Goal: Task Accomplishment & Management: Manage account settings

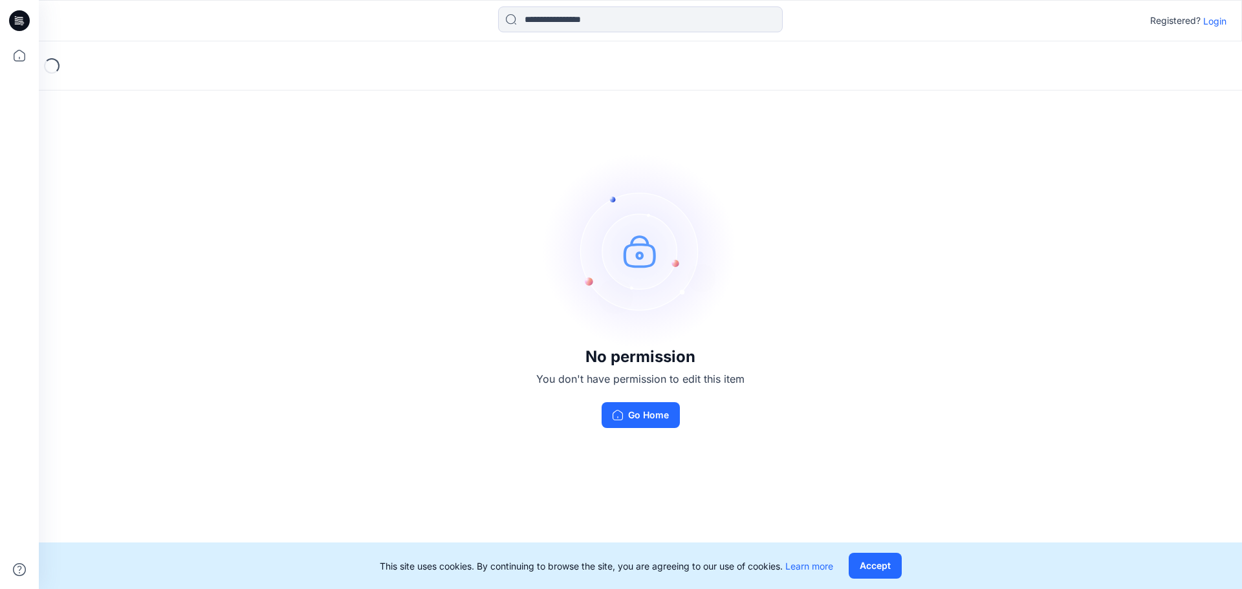
click at [1213, 23] on p "Login" at bounding box center [1215, 21] width 23 height 14
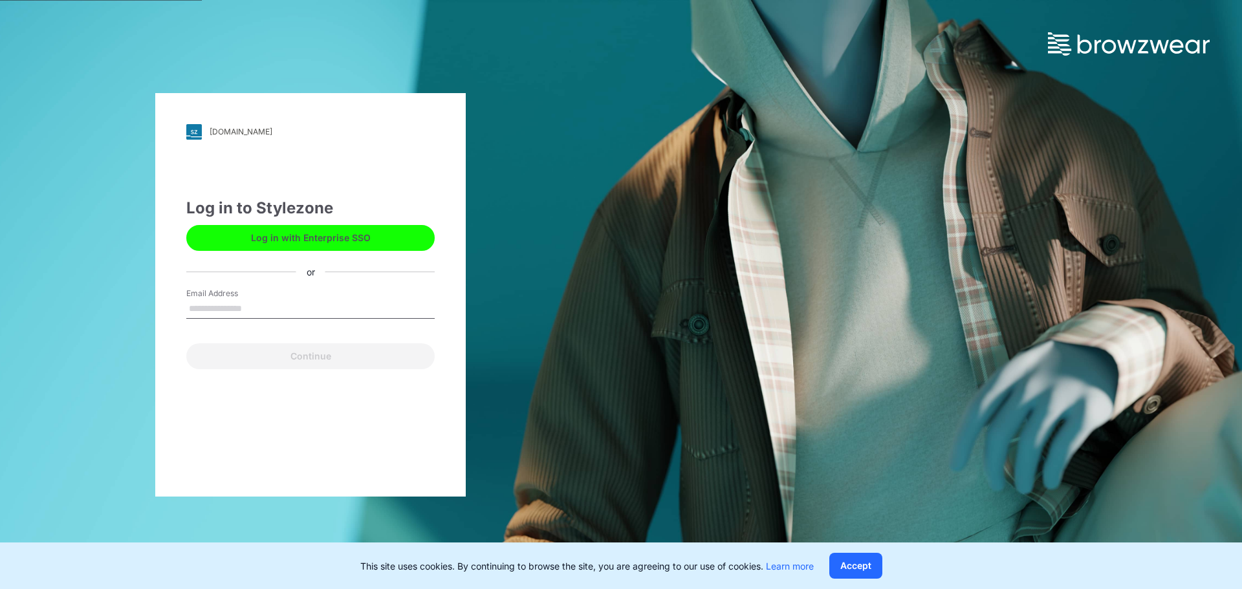
click at [219, 311] on input "Email Address" at bounding box center [310, 309] width 248 height 19
type input "**********"
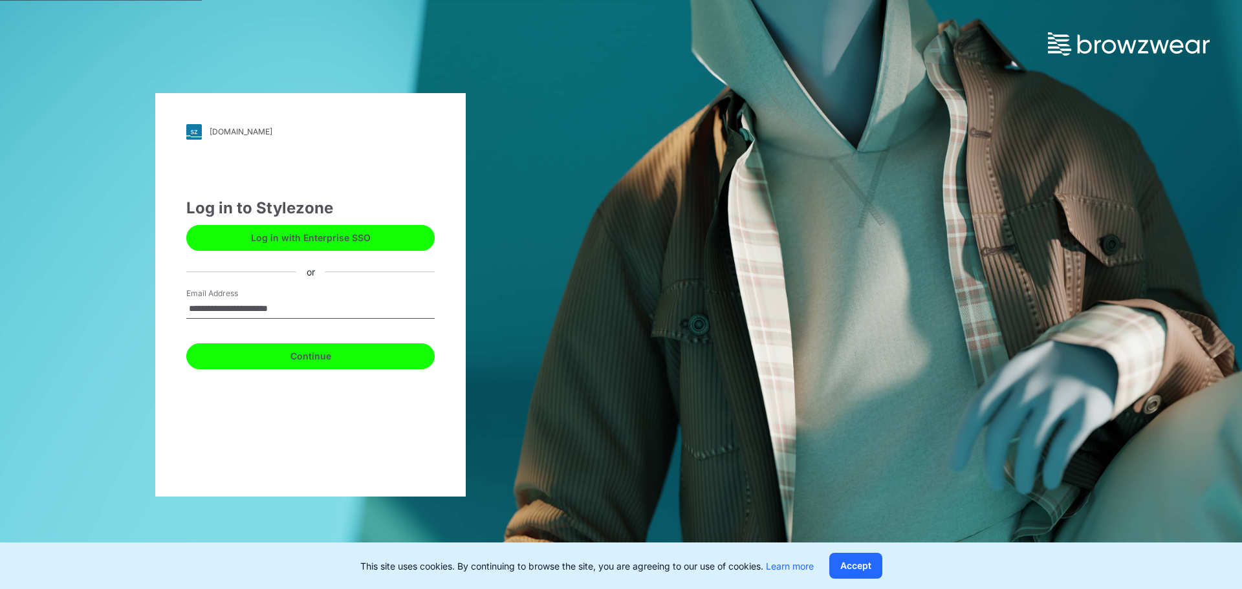
click at [291, 361] on button "Continue" at bounding box center [310, 357] width 248 height 26
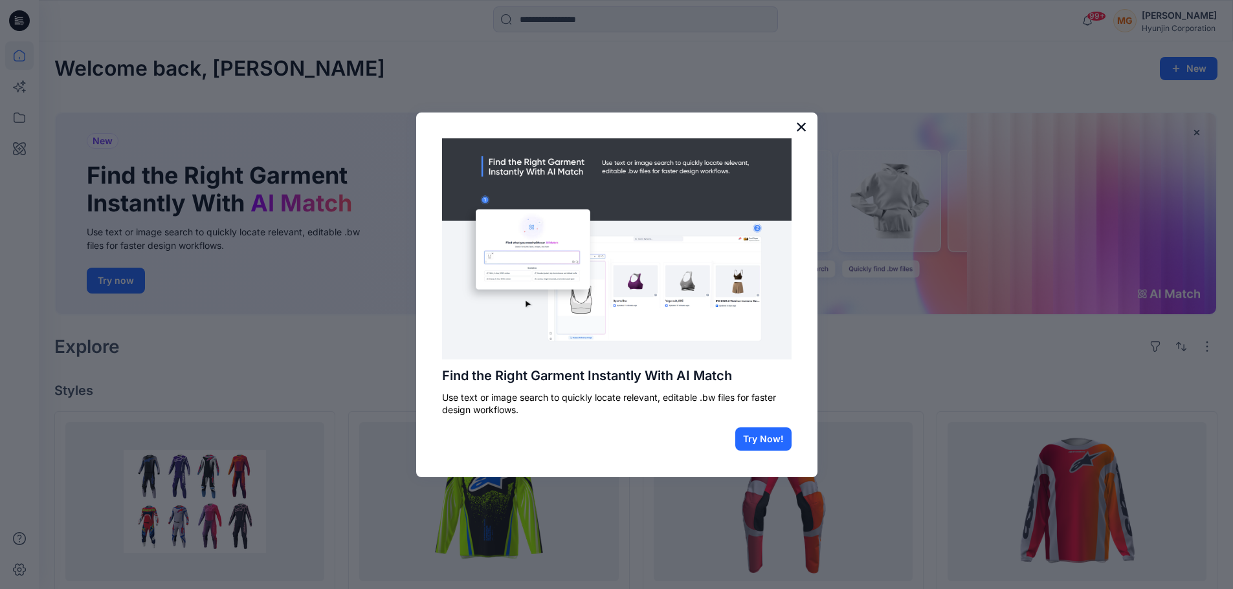
click at [615, 124] on button "×" at bounding box center [801, 126] width 12 height 21
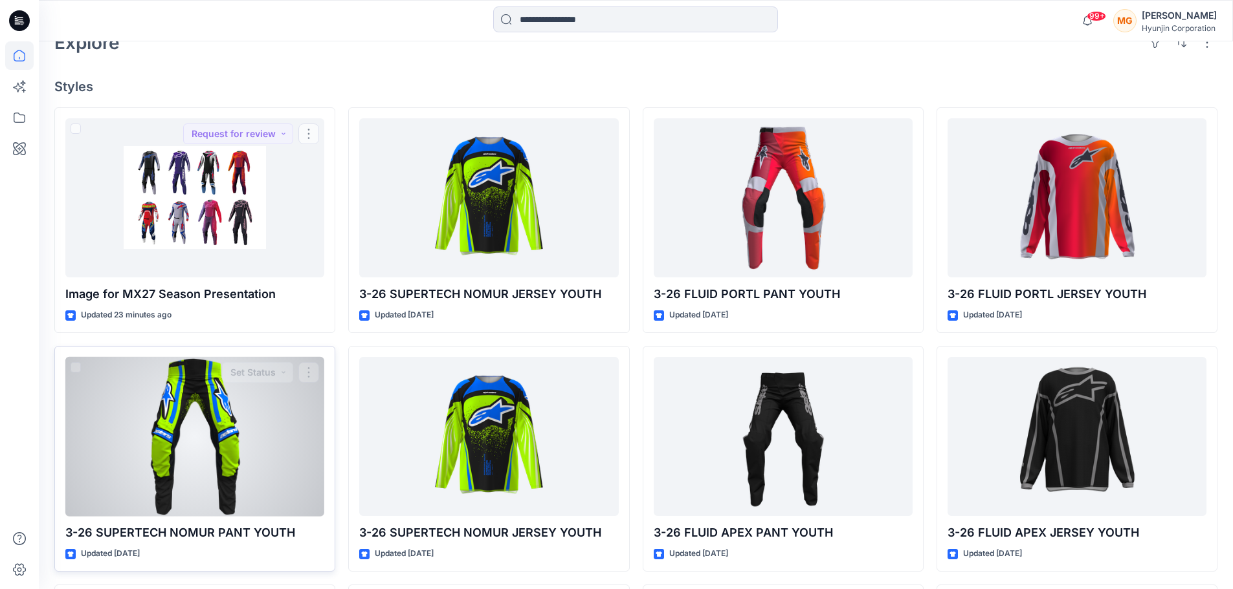
scroll to position [324, 0]
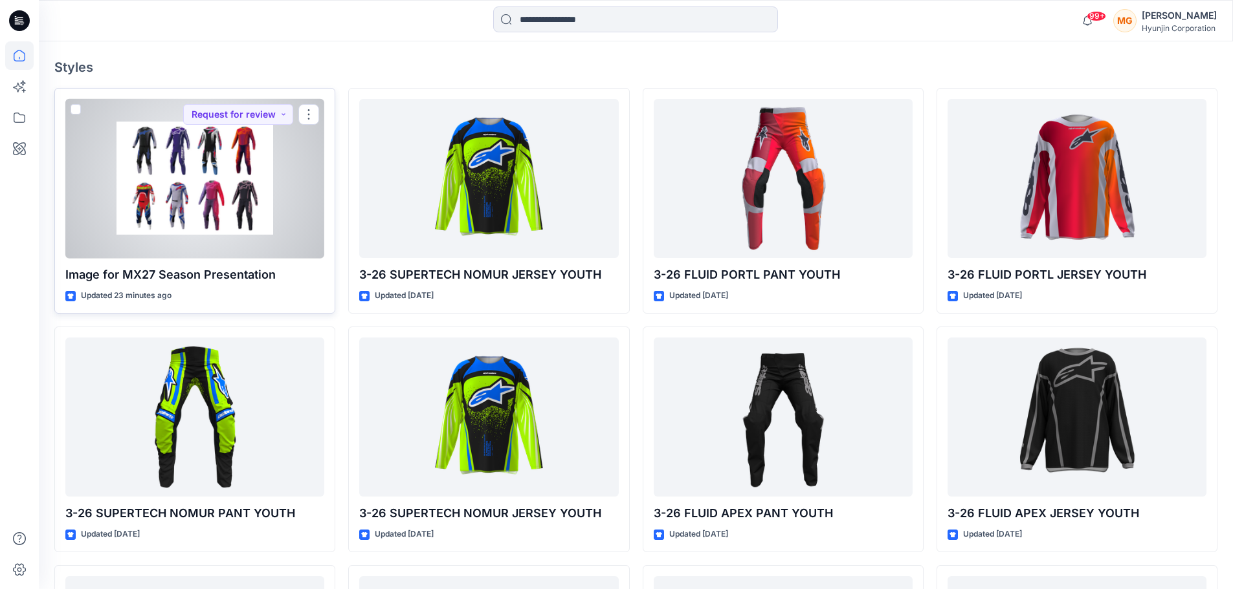
click at [239, 193] on div at bounding box center [194, 179] width 259 height 160
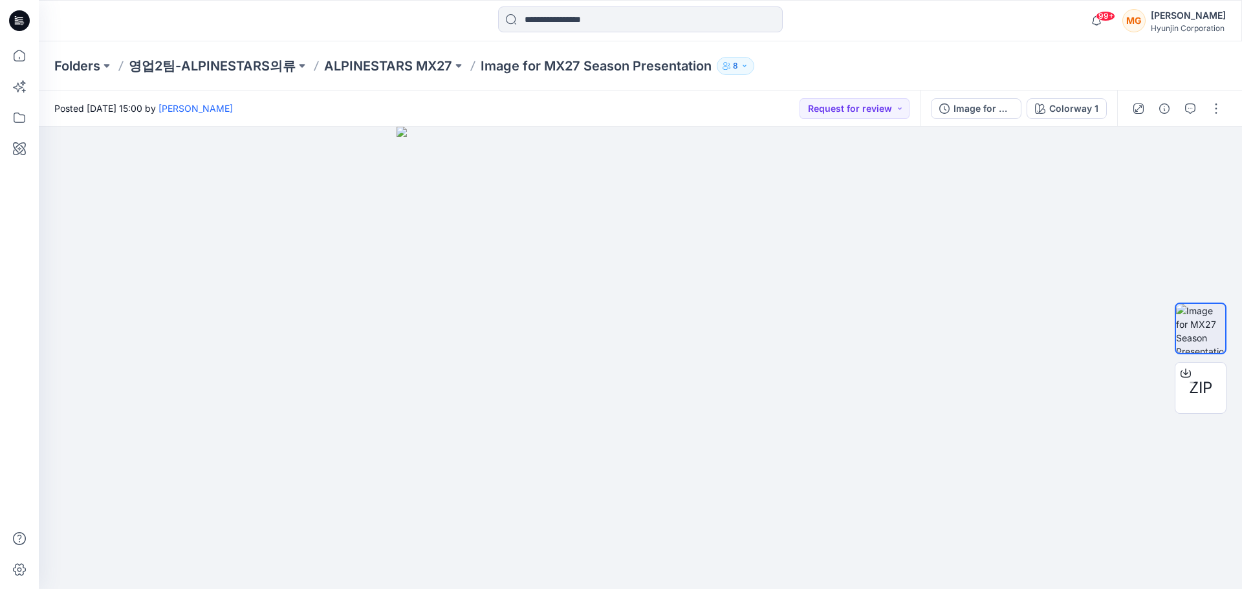
click at [615, 65] on icon "button" at bounding box center [745, 66] width 8 height 8
click at [615, 48] on div "Folders 영업2팀-ALPINESTARS의류 ALPINESTARS MX27 Image for MX27 Season Presentation …" at bounding box center [641, 65] width 1204 height 49
click at [23, 65] on icon at bounding box center [19, 55] width 28 height 28
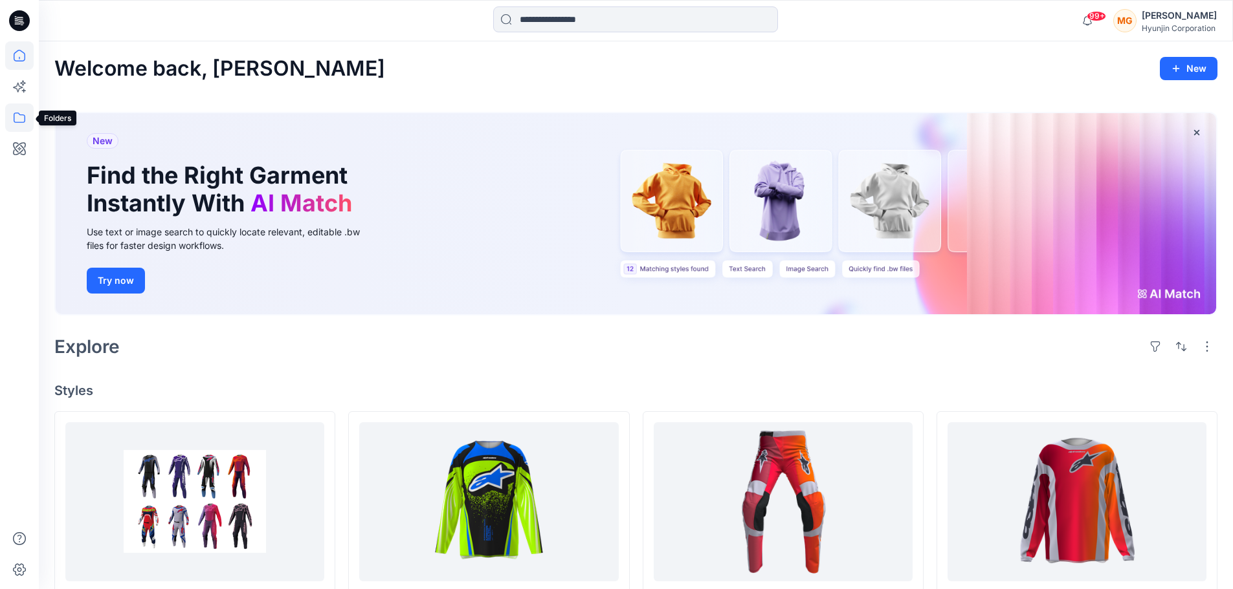
click at [23, 110] on icon at bounding box center [19, 118] width 28 height 28
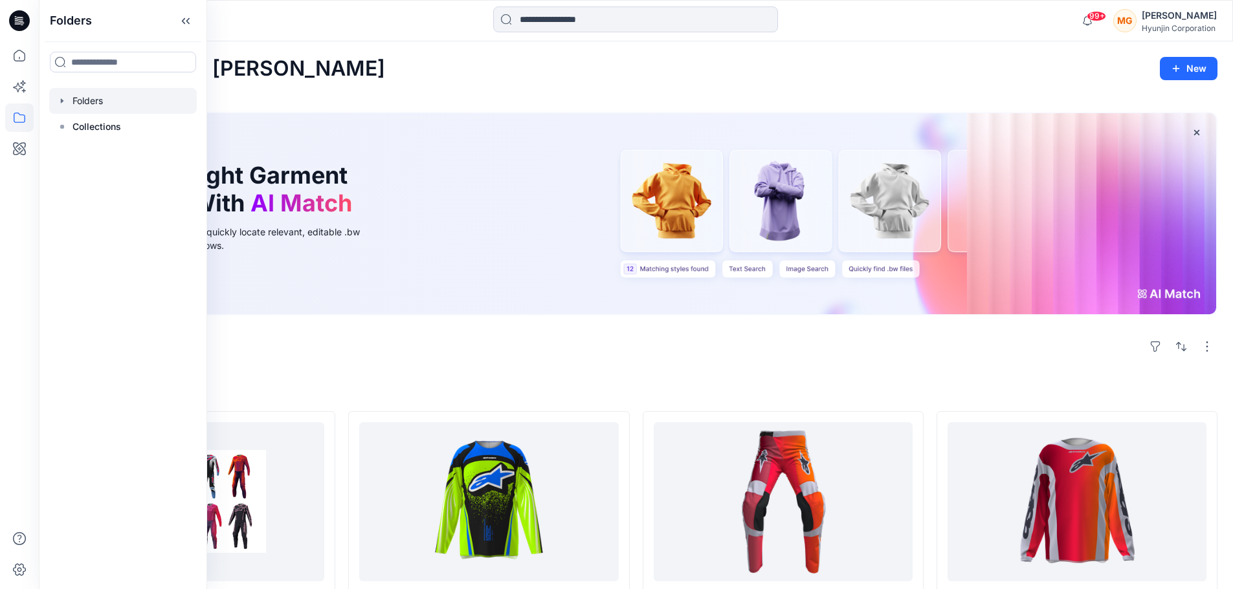
click at [60, 98] on icon "button" at bounding box center [62, 101] width 10 height 10
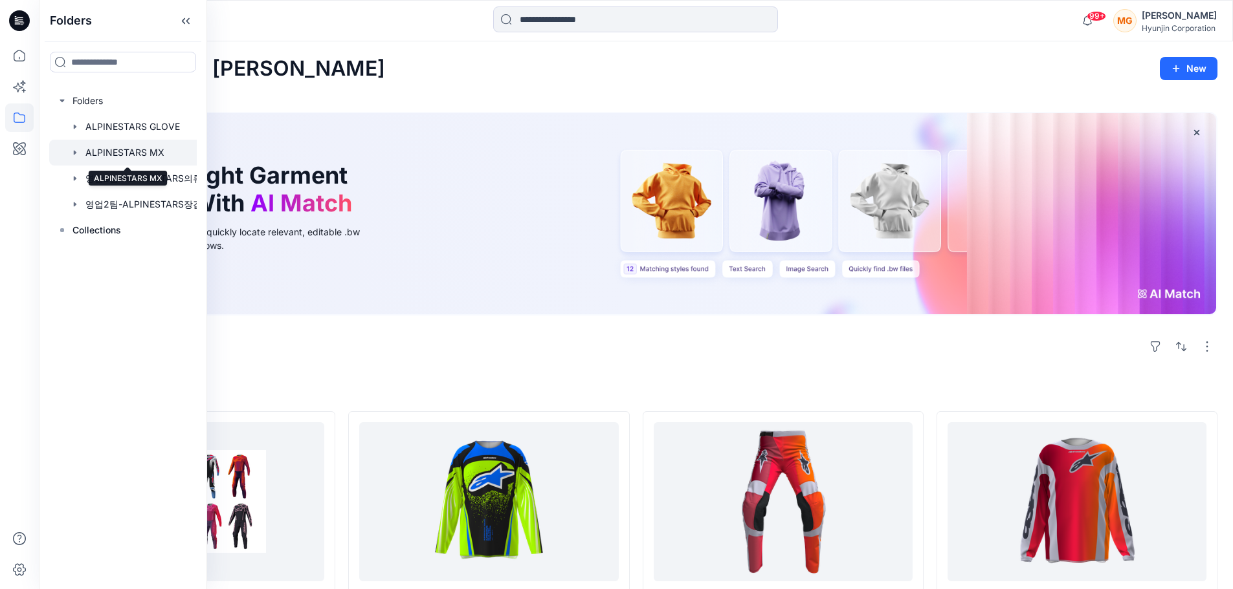
click at [111, 154] on div at bounding box center [129, 153] width 160 height 26
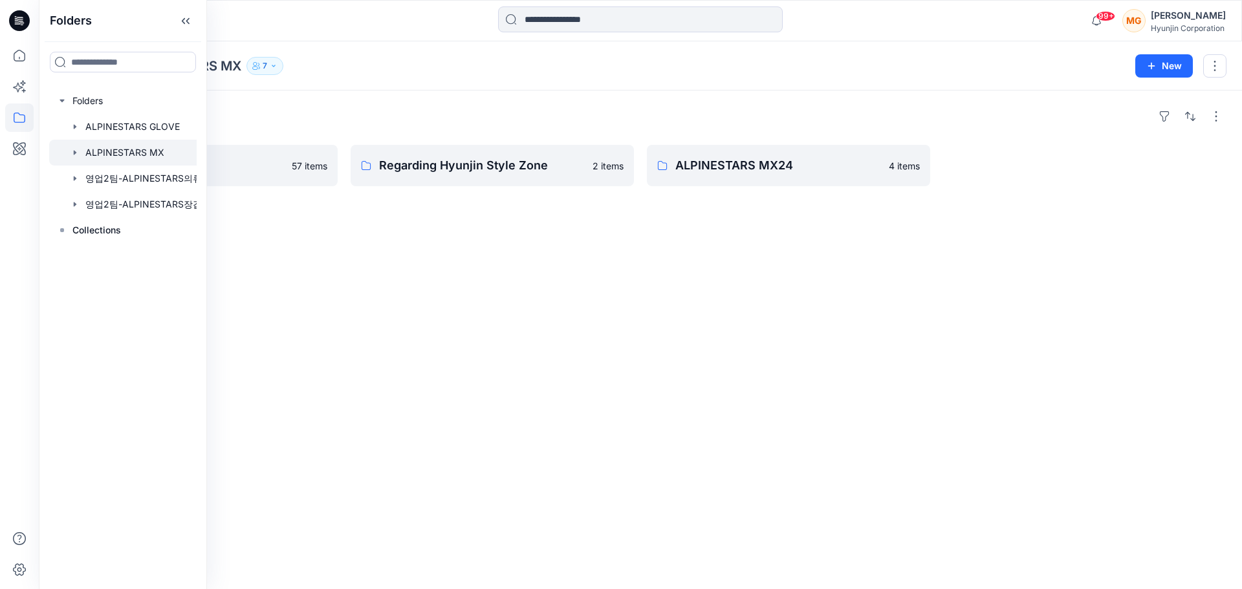
click at [409, 300] on div "Folders ALPINESTARS MX26 57 items Regarding Hyunjin Style Zone 2 items ALPINEST…" at bounding box center [641, 340] width 1204 height 499
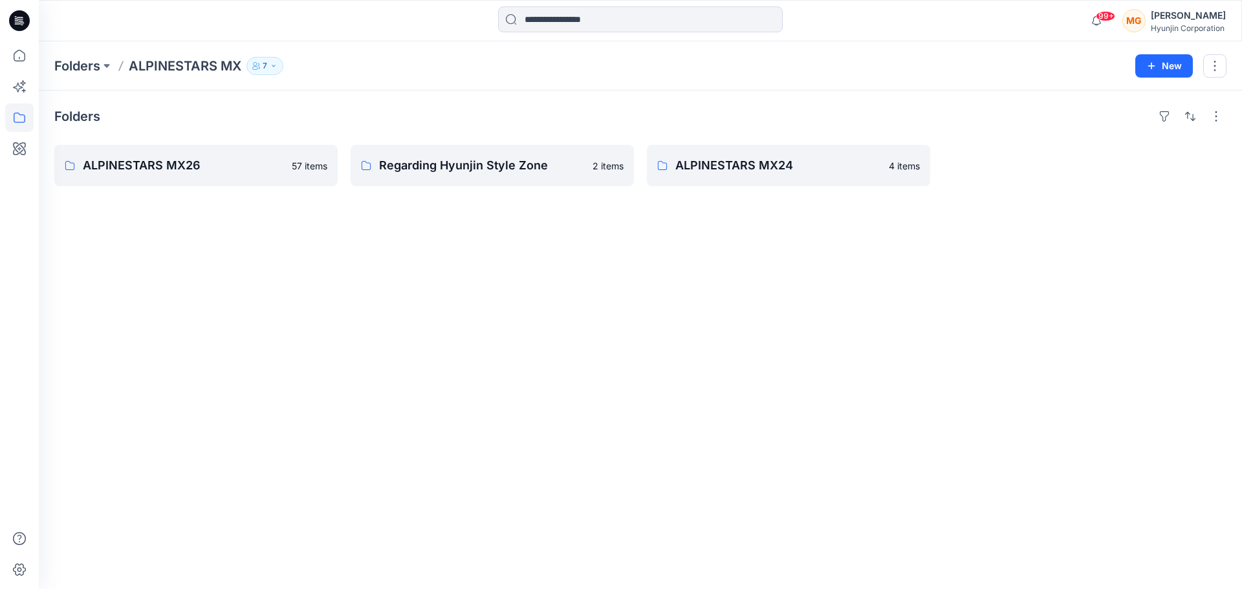
click at [277, 66] on icon "button" at bounding box center [274, 66] width 8 height 8
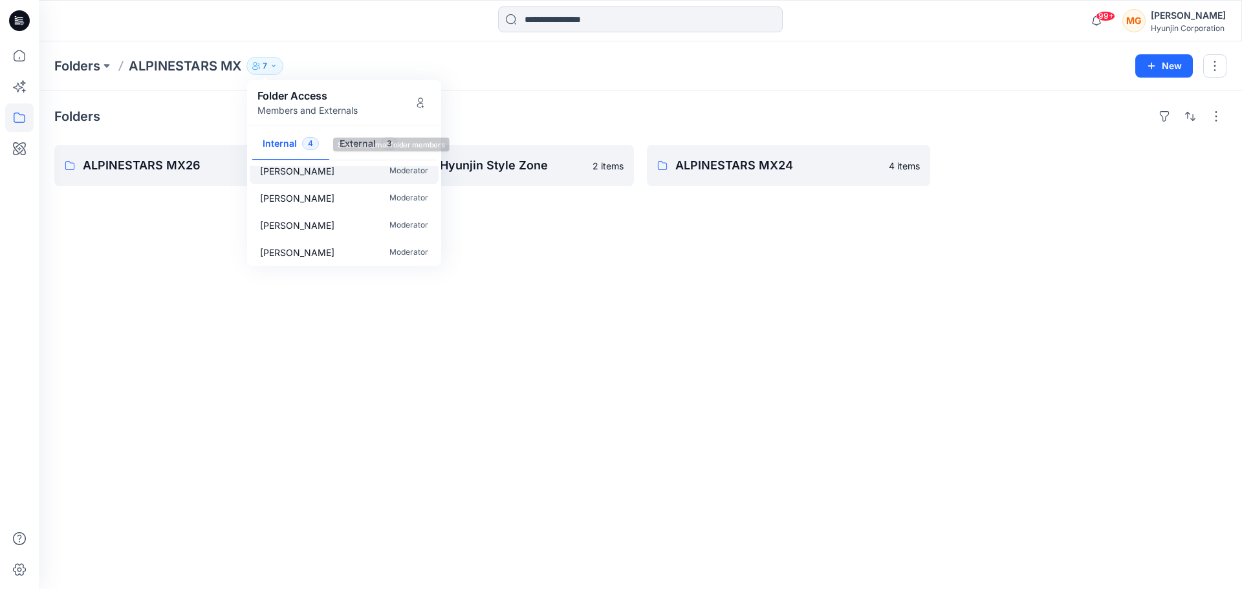
scroll to position [12, 0]
click at [354, 145] on button "External 3" at bounding box center [368, 144] width 79 height 33
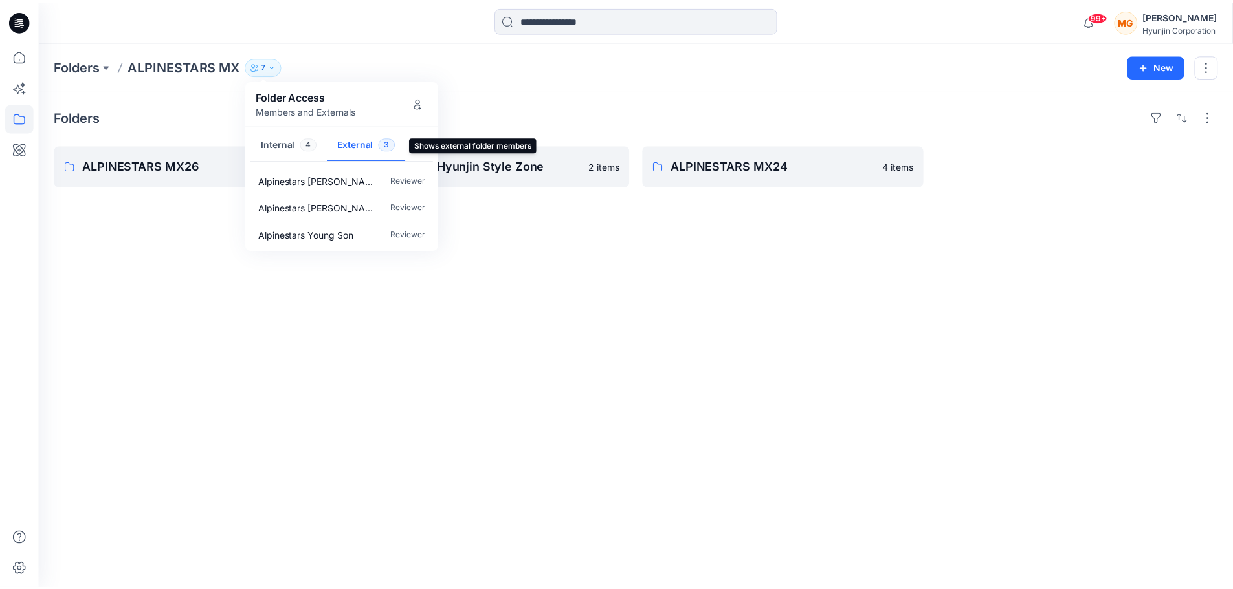
scroll to position [0, 0]
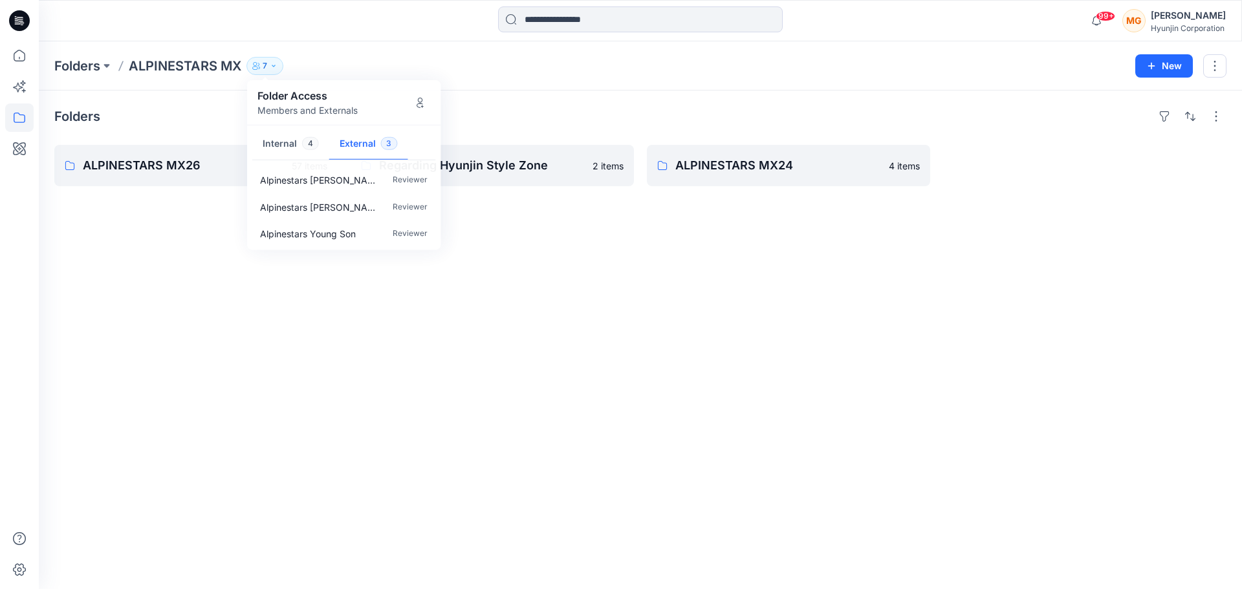
click at [250, 379] on div "Folders ALPINESTARS MX26 57 items Regarding Hyunjin Style Zone 2 items ALPINEST…" at bounding box center [641, 340] width 1204 height 499
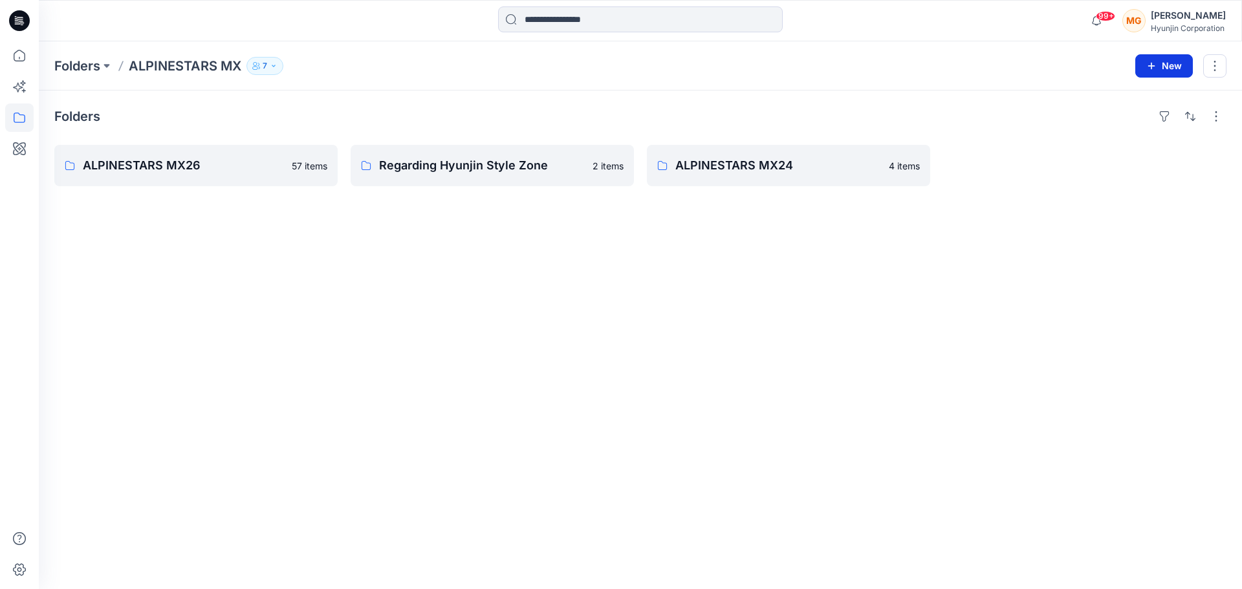
click at [615, 72] on button "New" at bounding box center [1165, 65] width 58 height 23
click at [615, 124] on p "New Folder" at bounding box center [1127, 123] width 48 height 14
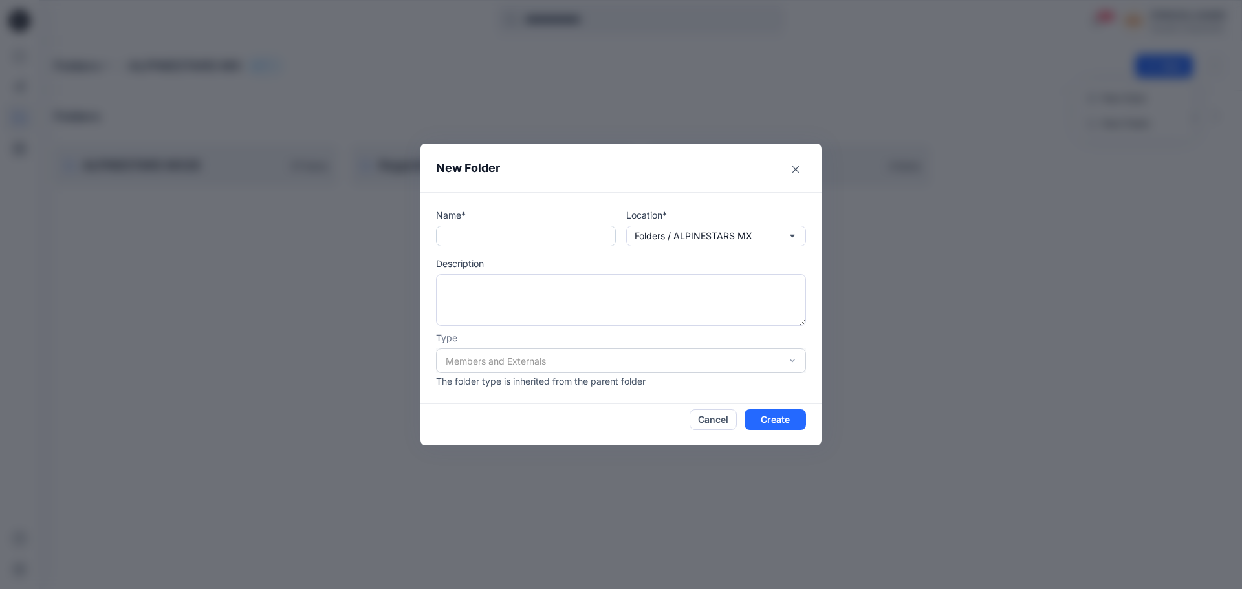
click at [489, 238] on input "text" at bounding box center [526, 236] width 180 height 21
type input "*"
type input "****"
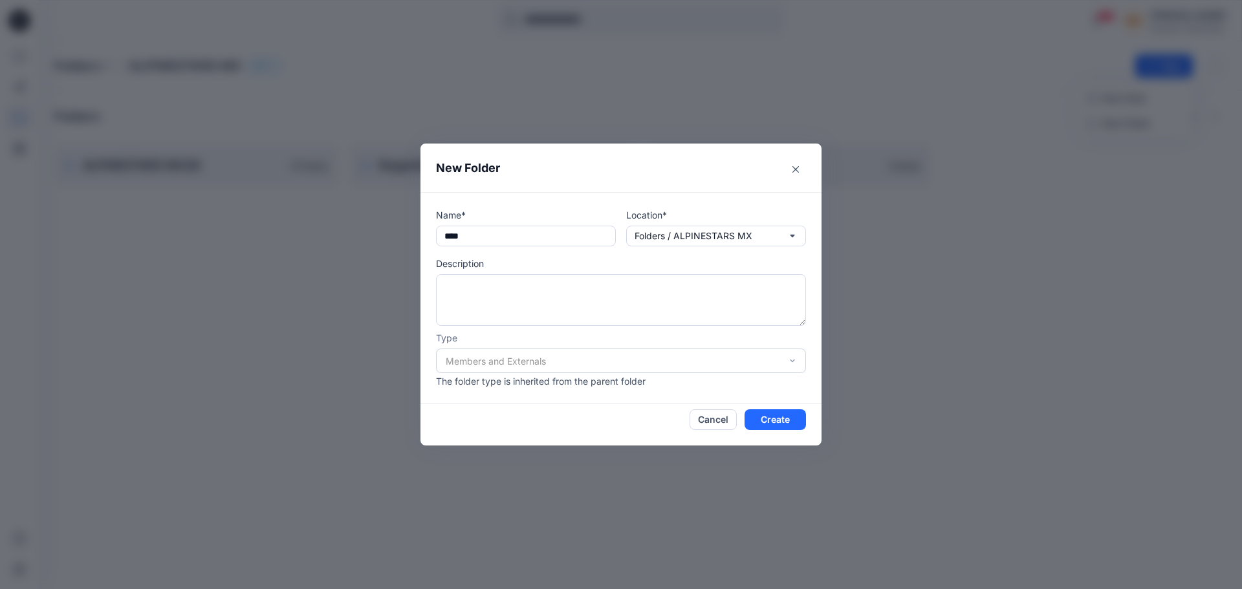
click at [615, 355] on div "Members and Externals" at bounding box center [621, 361] width 370 height 25
click at [615, 358] on div "Members and Externals" at bounding box center [621, 361] width 370 height 25
click at [615, 426] on button "Create" at bounding box center [775, 420] width 61 height 21
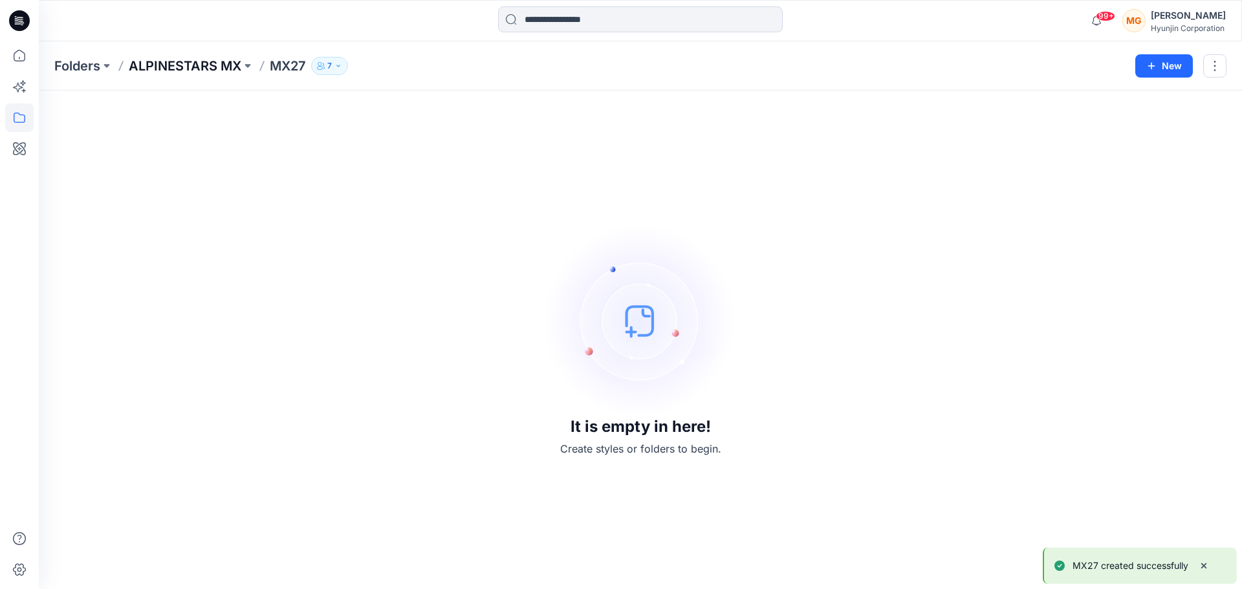
click at [215, 65] on p "ALPINESTARS MX" at bounding box center [185, 66] width 113 height 18
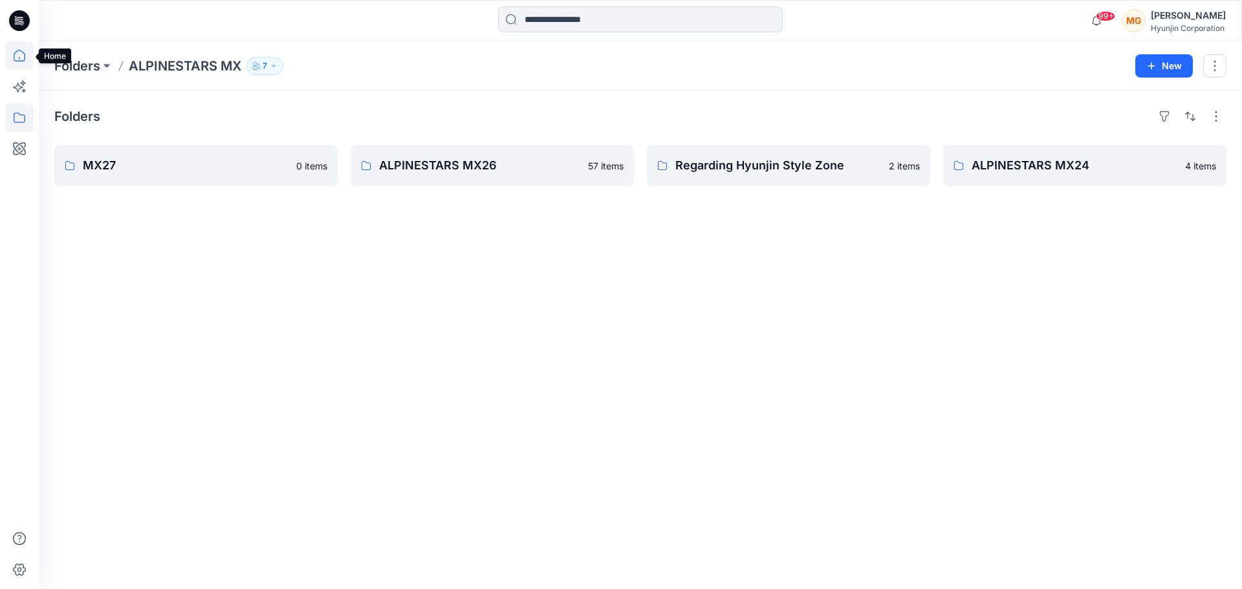
click at [12, 56] on icon at bounding box center [19, 55] width 28 height 28
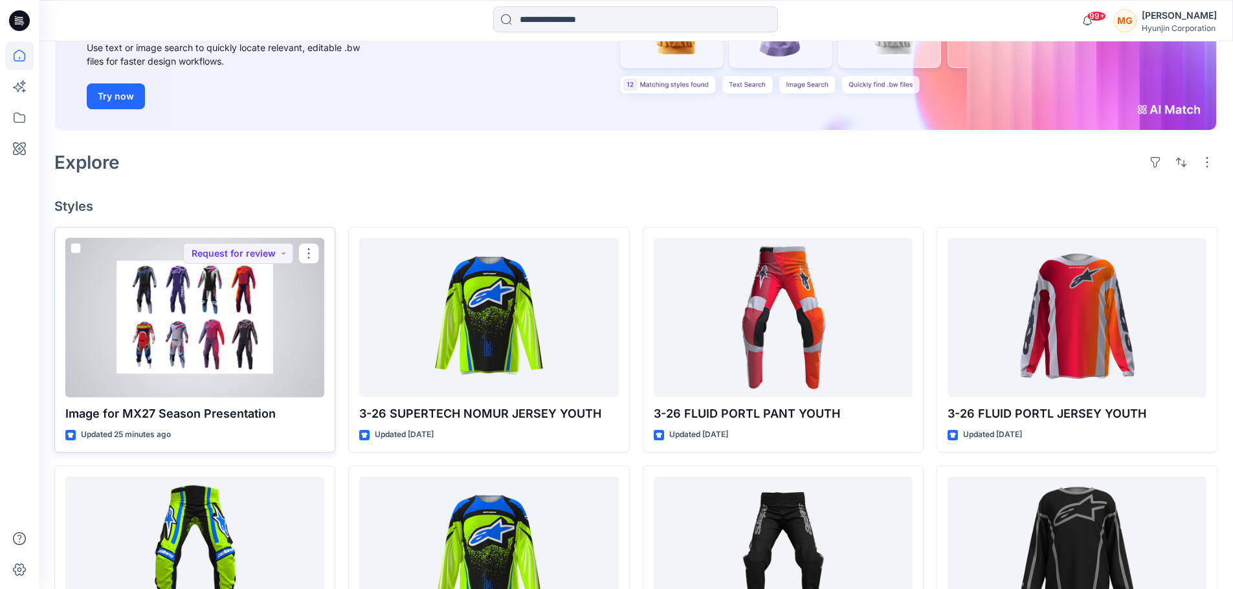
scroll to position [388, 0]
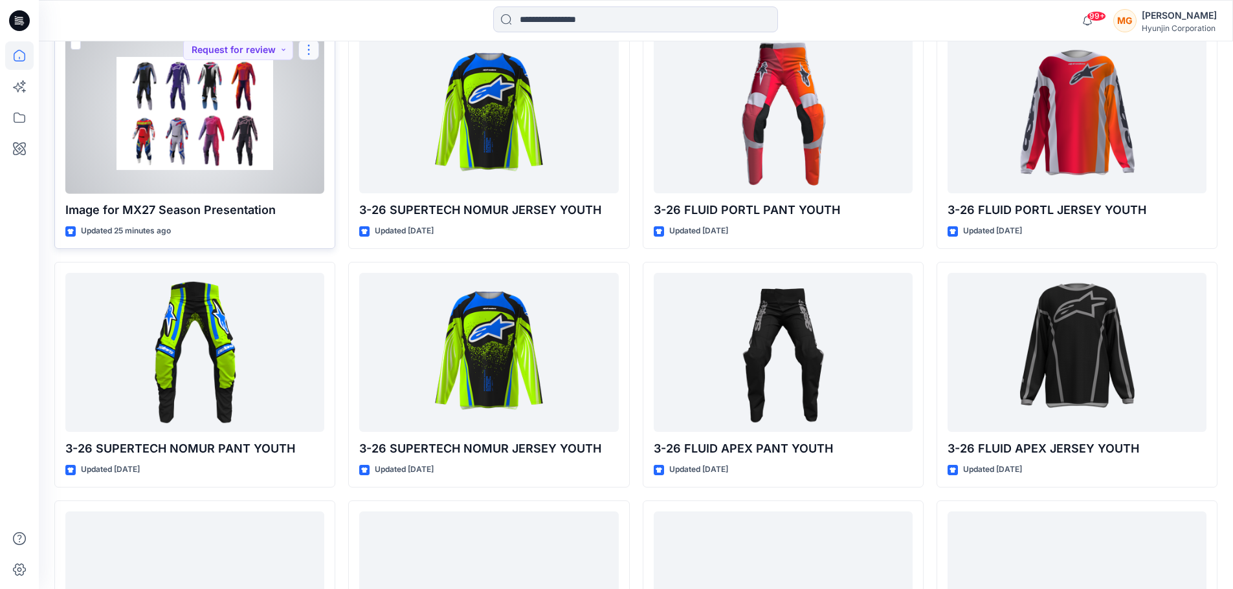
click at [309, 52] on button "button" at bounding box center [308, 49] width 21 height 21
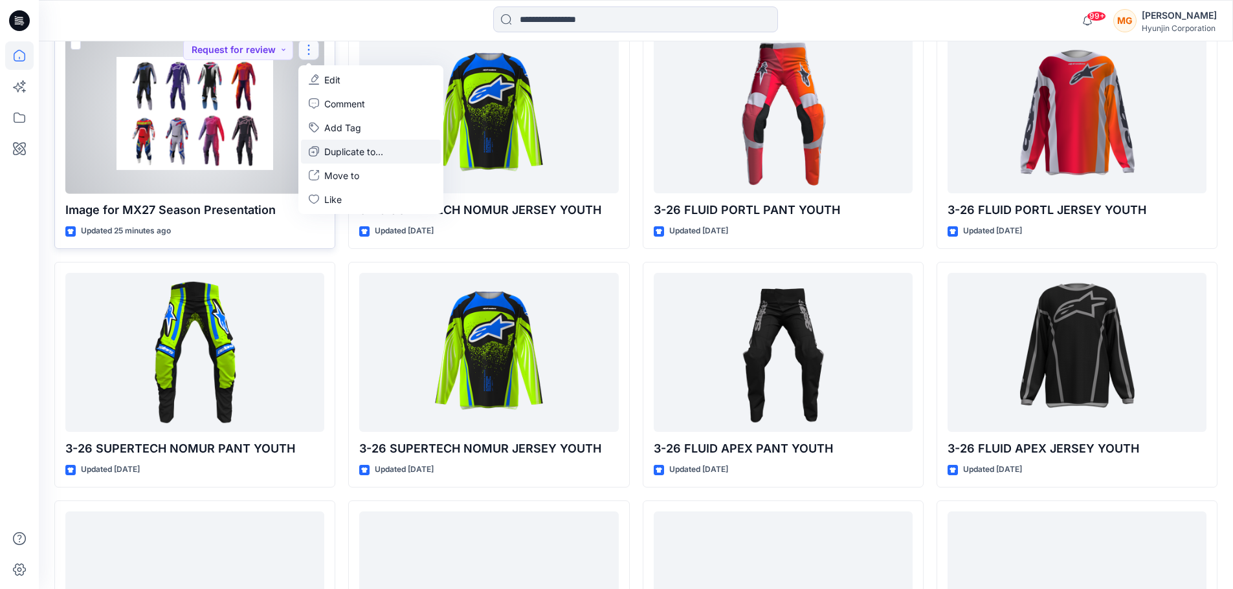
click at [330, 153] on p "Duplicate to..." at bounding box center [353, 152] width 59 height 14
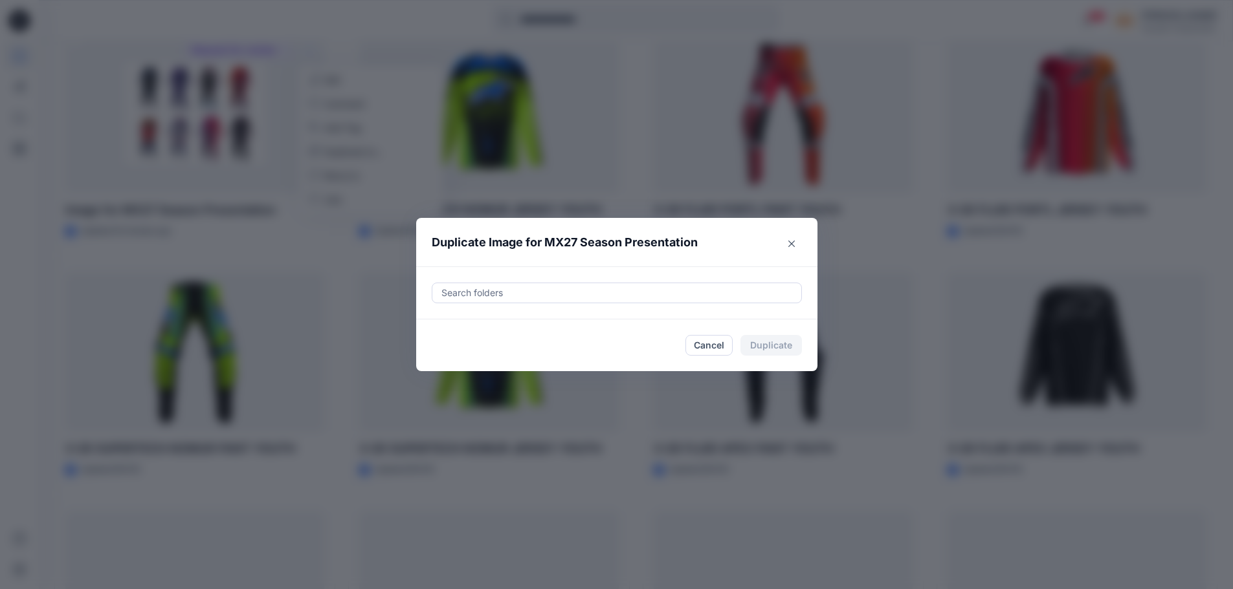
click at [514, 293] on div at bounding box center [616, 293] width 353 height 16
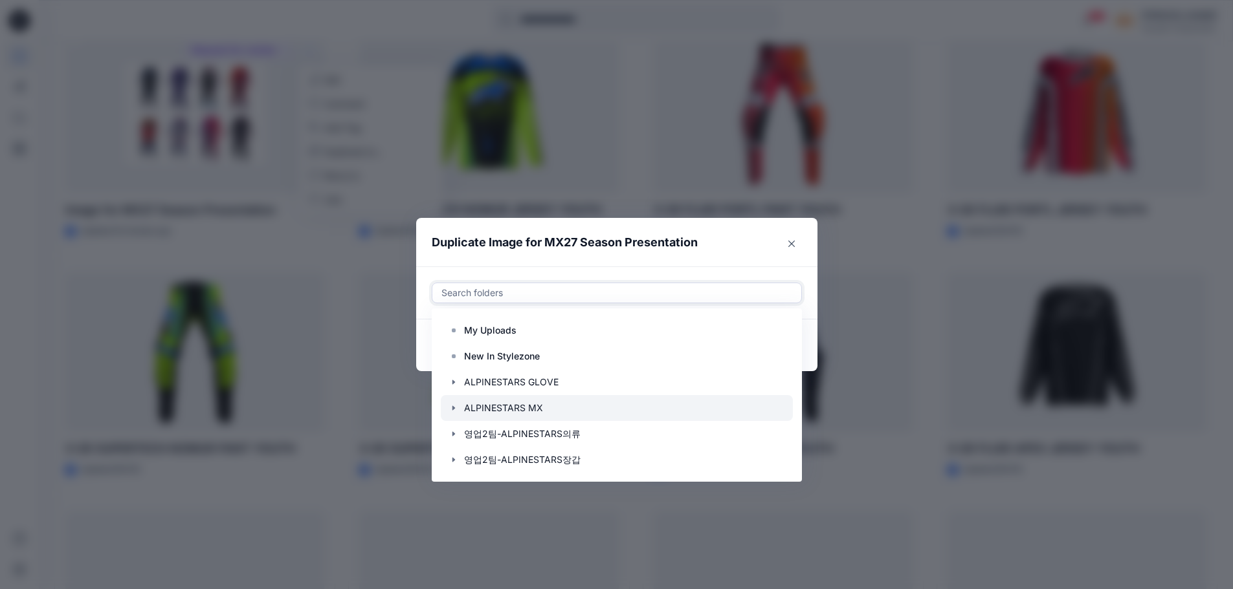
click at [534, 408] on div at bounding box center [617, 408] width 352 height 26
click at [529, 406] on div at bounding box center [617, 408] width 352 height 26
click at [615, 264] on header "Duplicate Image for MX27 Season Presentation" at bounding box center [603, 242] width 375 height 49
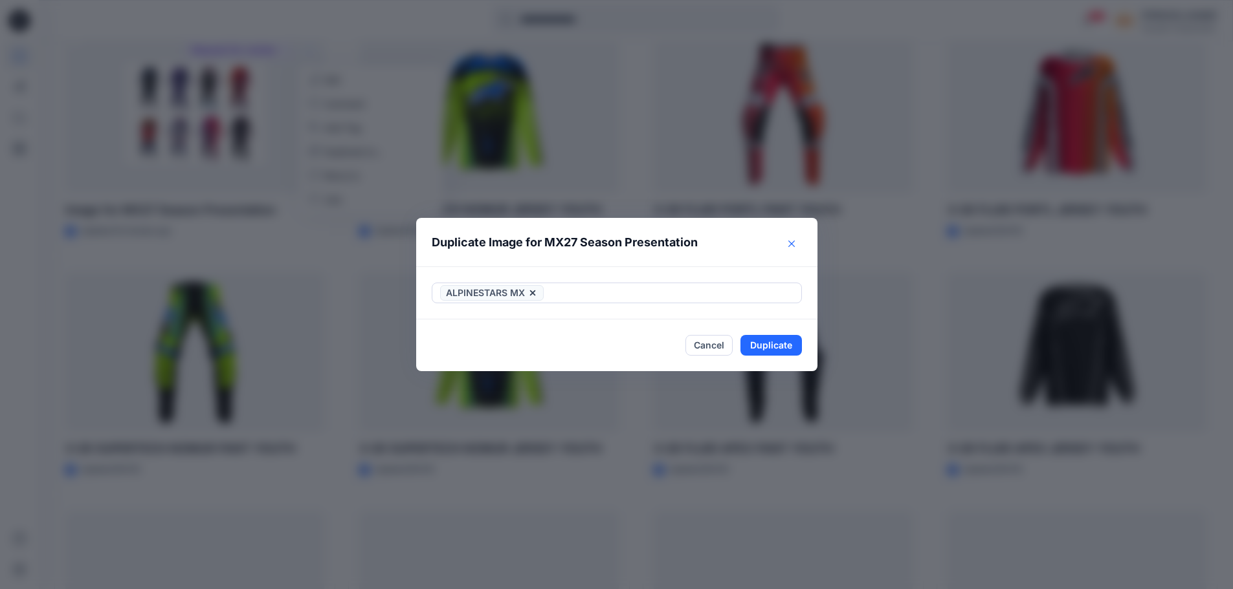
click at [615, 237] on button "Close" at bounding box center [791, 244] width 21 height 21
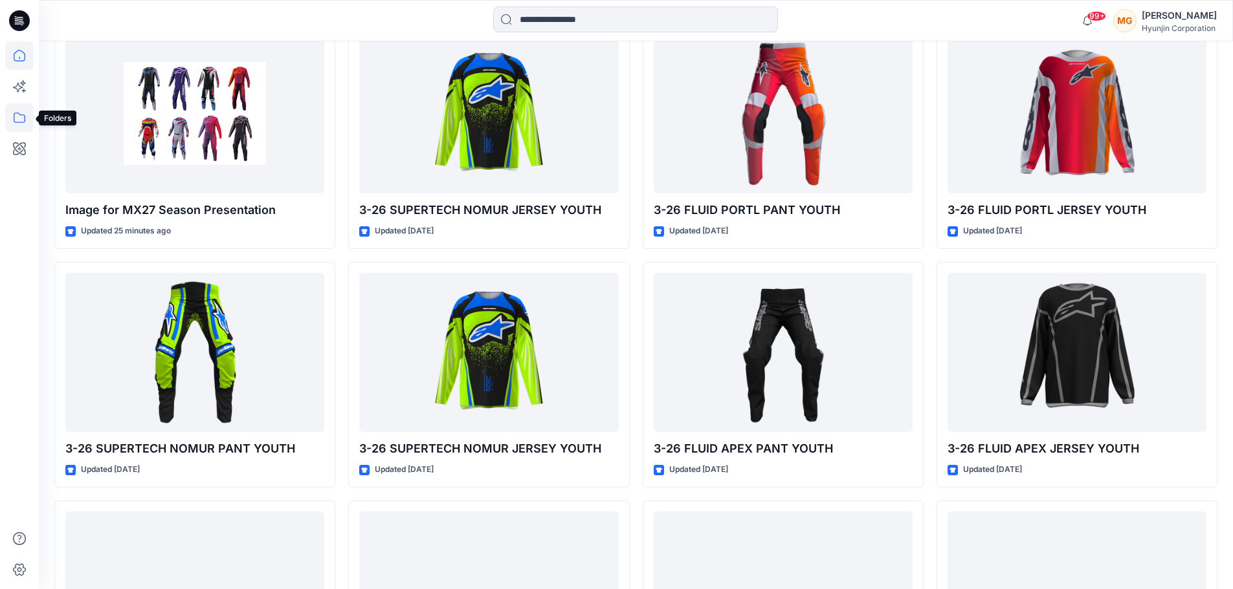
click at [26, 117] on icon at bounding box center [19, 118] width 28 height 28
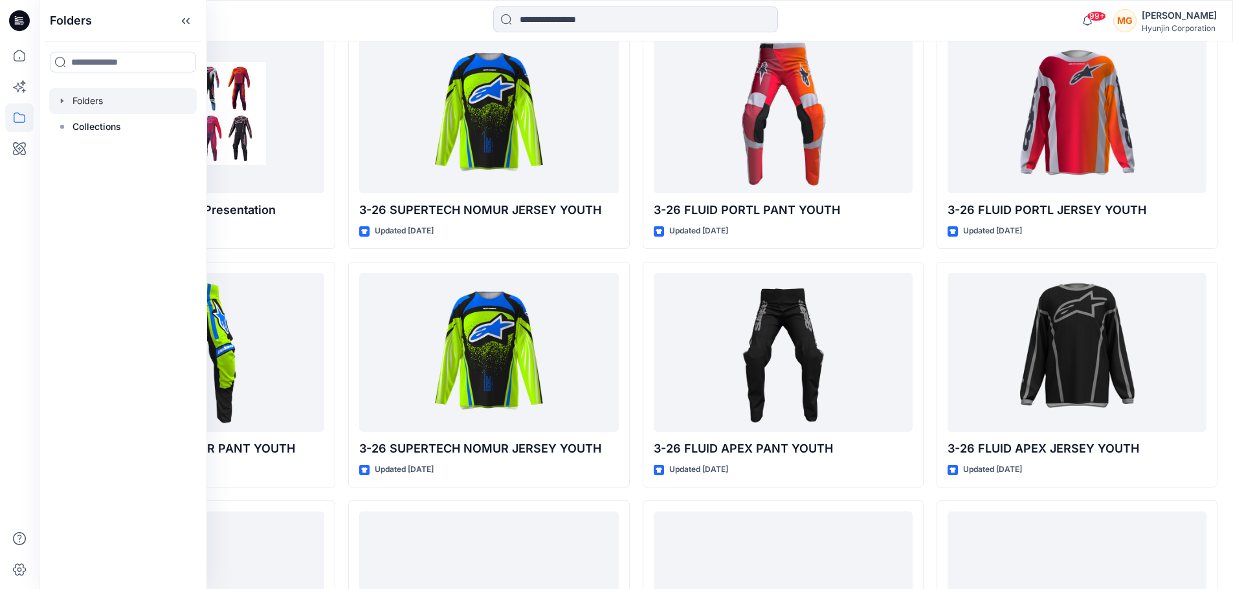
click at [56, 100] on div at bounding box center [123, 101] width 148 height 26
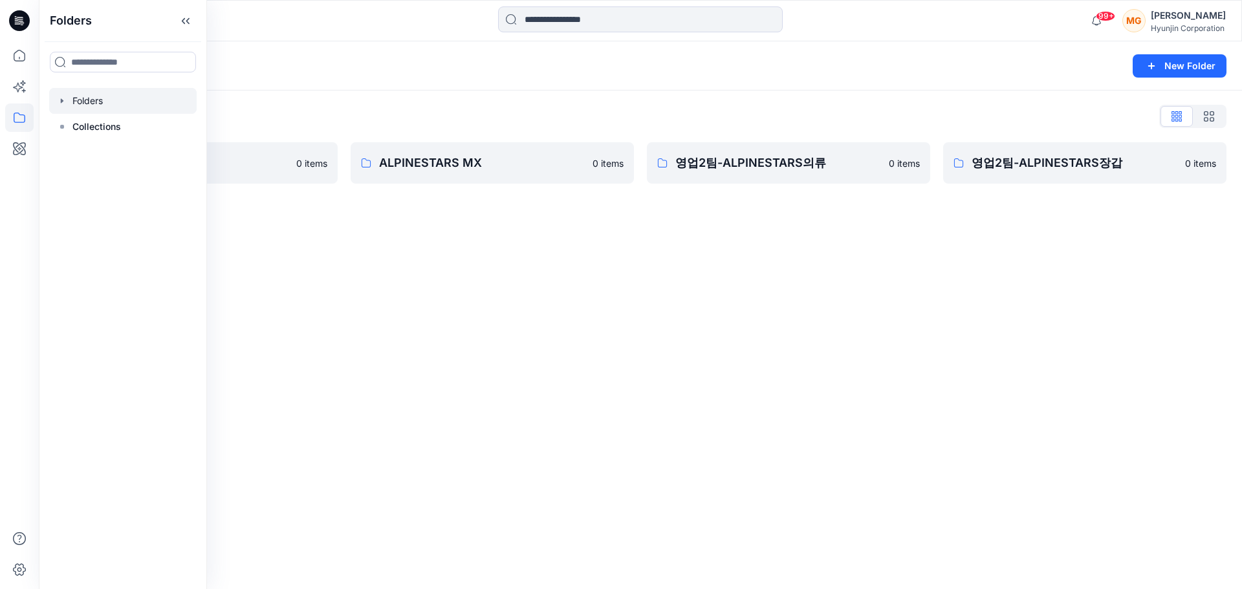
click at [577, 401] on div "Folders New Folder Folders List ALPINESTARS GLOVE 0 items ALPINESTARS MX 0 item…" at bounding box center [641, 315] width 1204 height 548
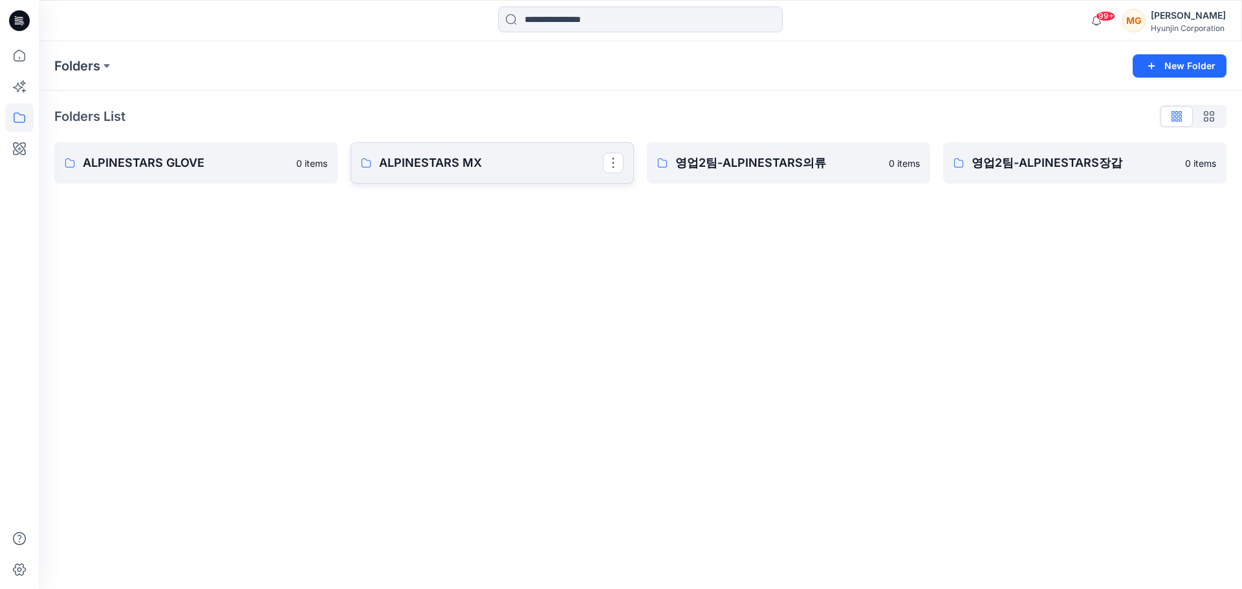
click at [439, 160] on p "ALPINESTARS MX" at bounding box center [491, 163] width 224 height 18
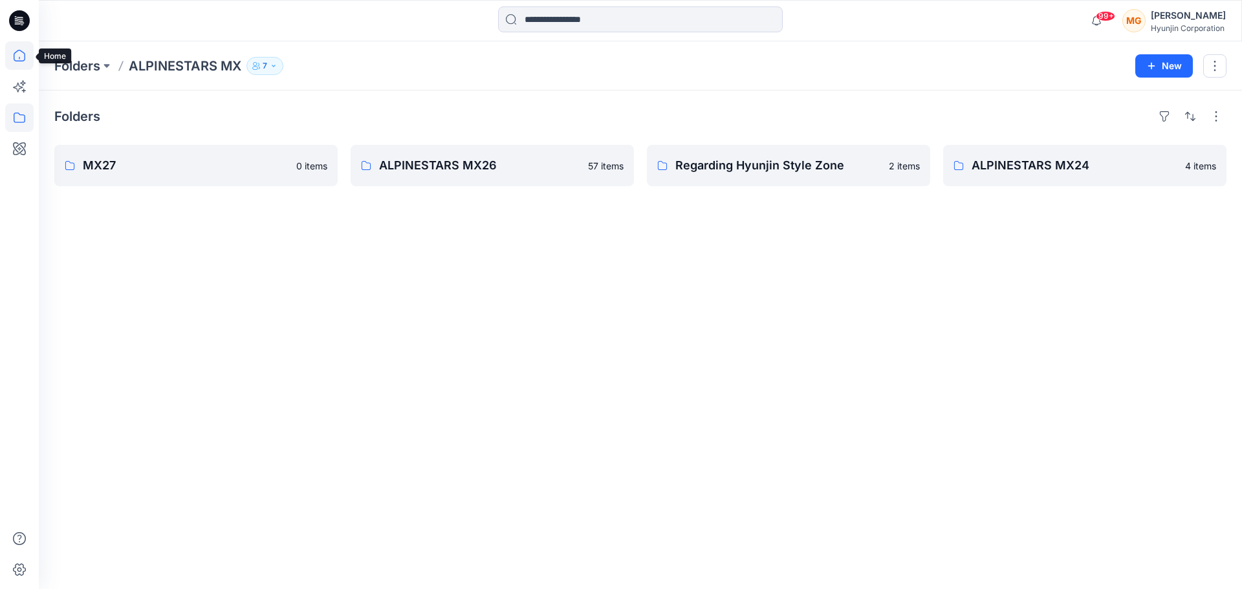
click at [12, 55] on icon at bounding box center [19, 55] width 28 height 28
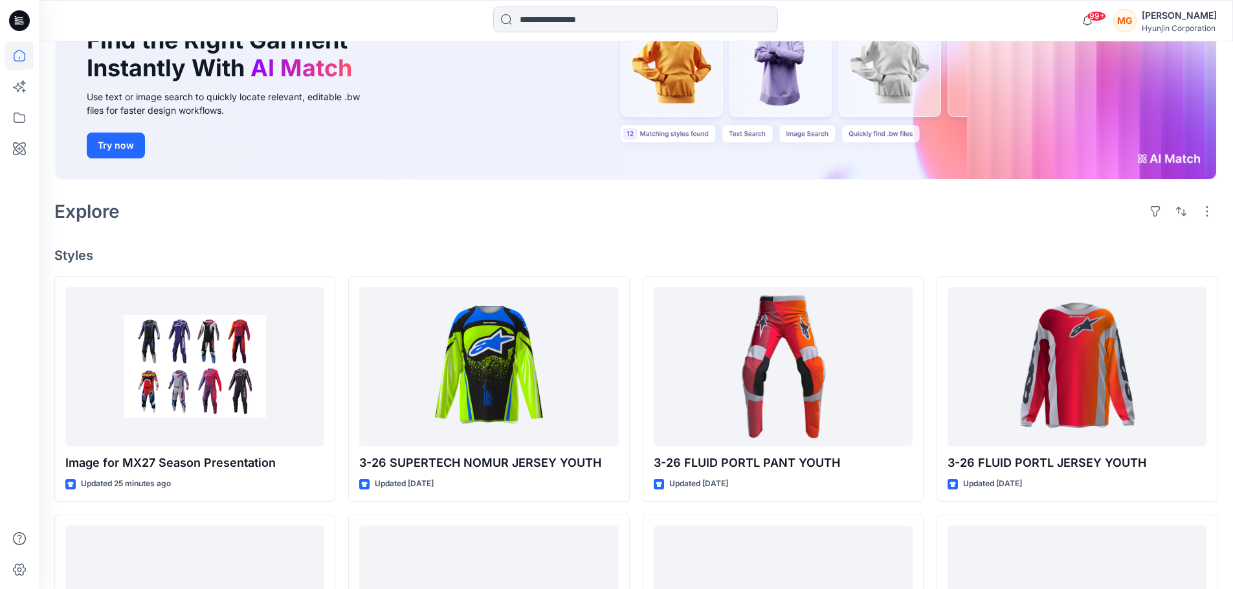
scroll to position [324, 0]
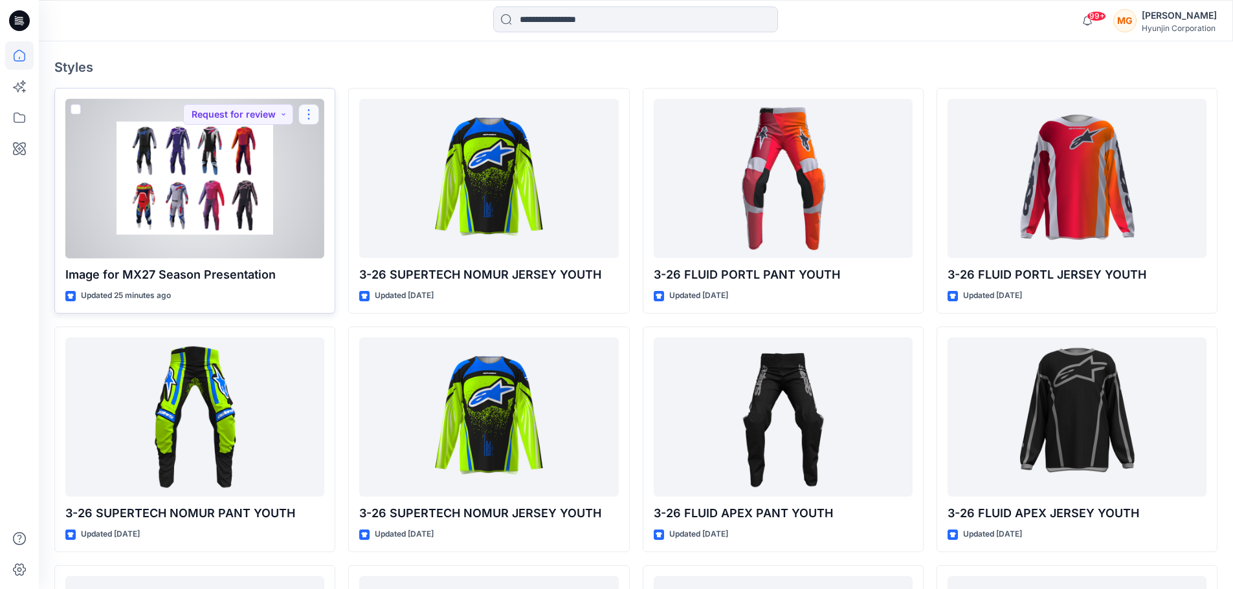
click at [311, 116] on button "button" at bounding box center [308, 114] width 21 height 21
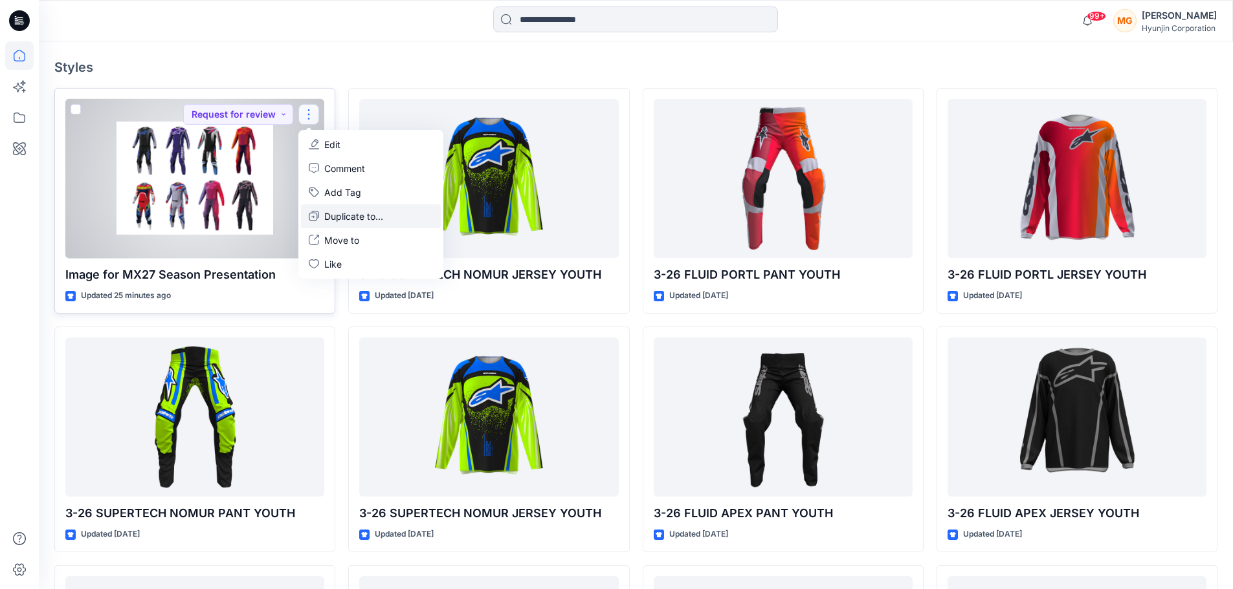
click at [388, 212] on button "Duplicate to..." at bounding box center [371, 216] width 140 height 24
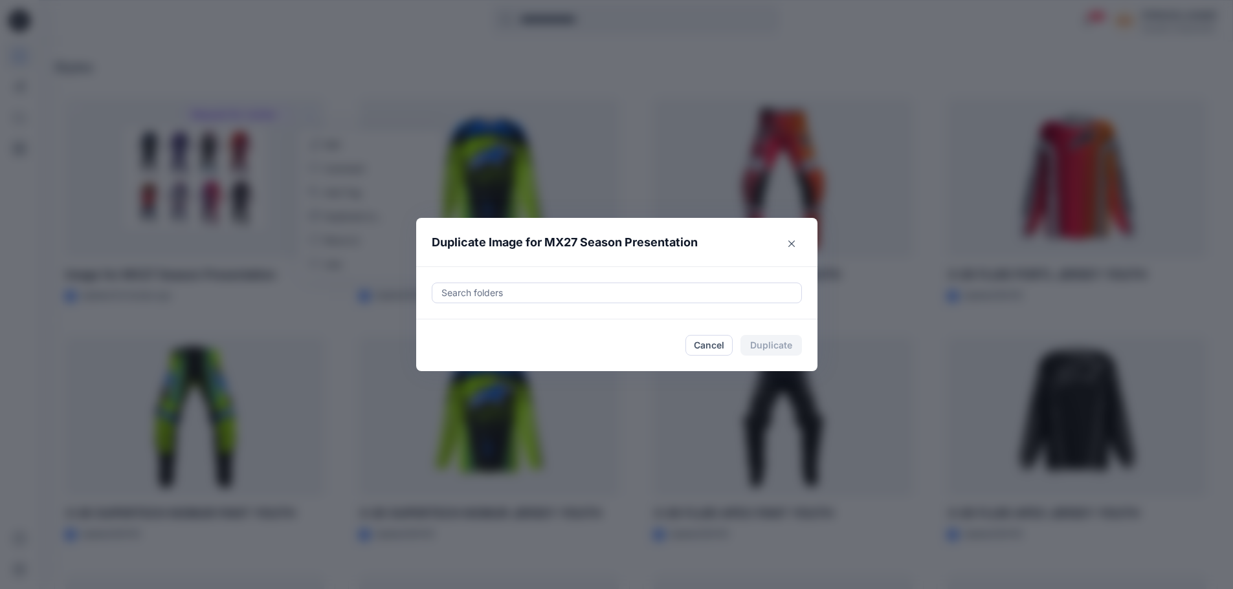
click at [512, 300] on div at bounding box center [616, 293] width 353 height 16
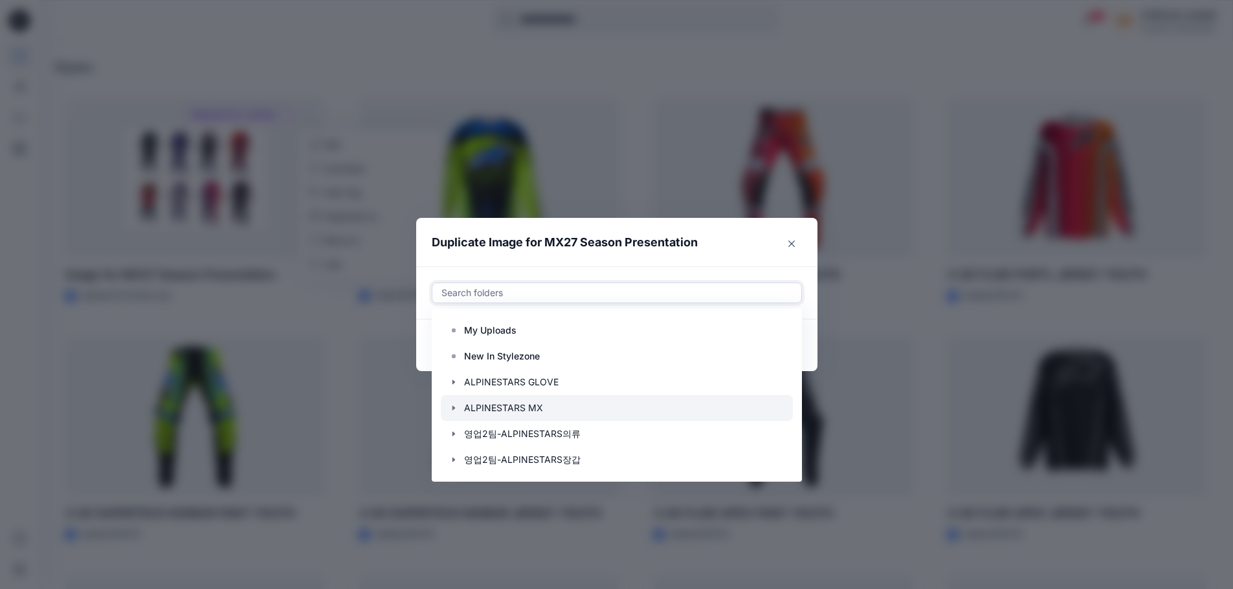
click at [542, 416] on div at bounding box center [617, 408] width 352 height 26
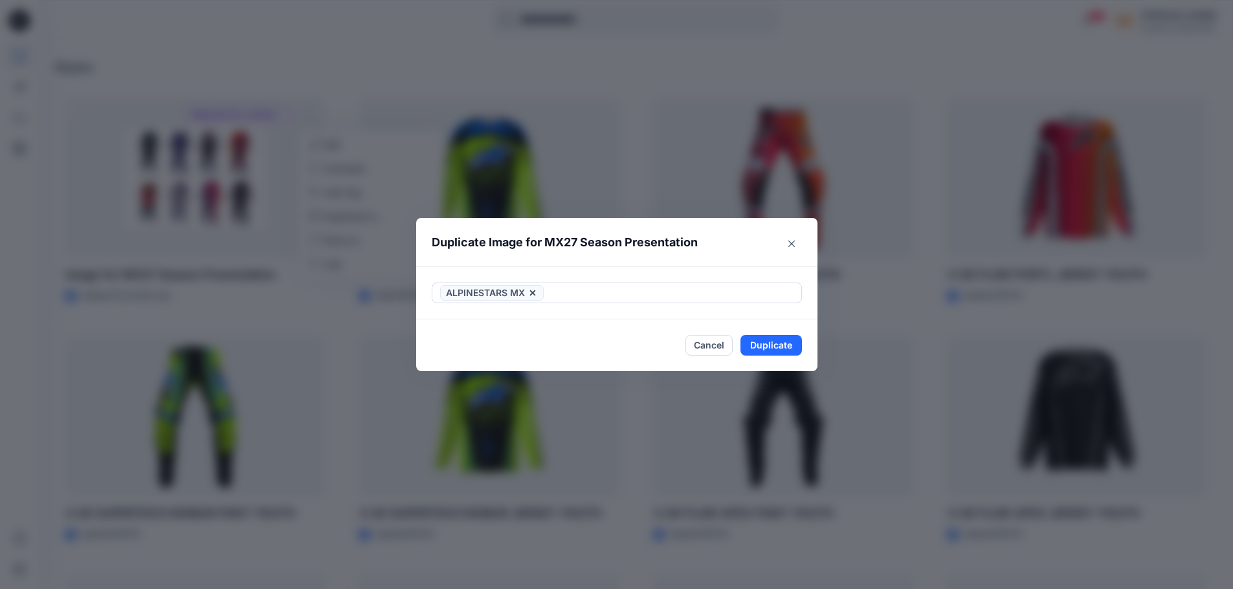
click at [615, 327] on footer "Cancel Duplicate" at bounding box center [616, 346] width 401 height 52
click at [615, 347] on button "Duplicate" at bounding box center [770, 345] width 61 height 21
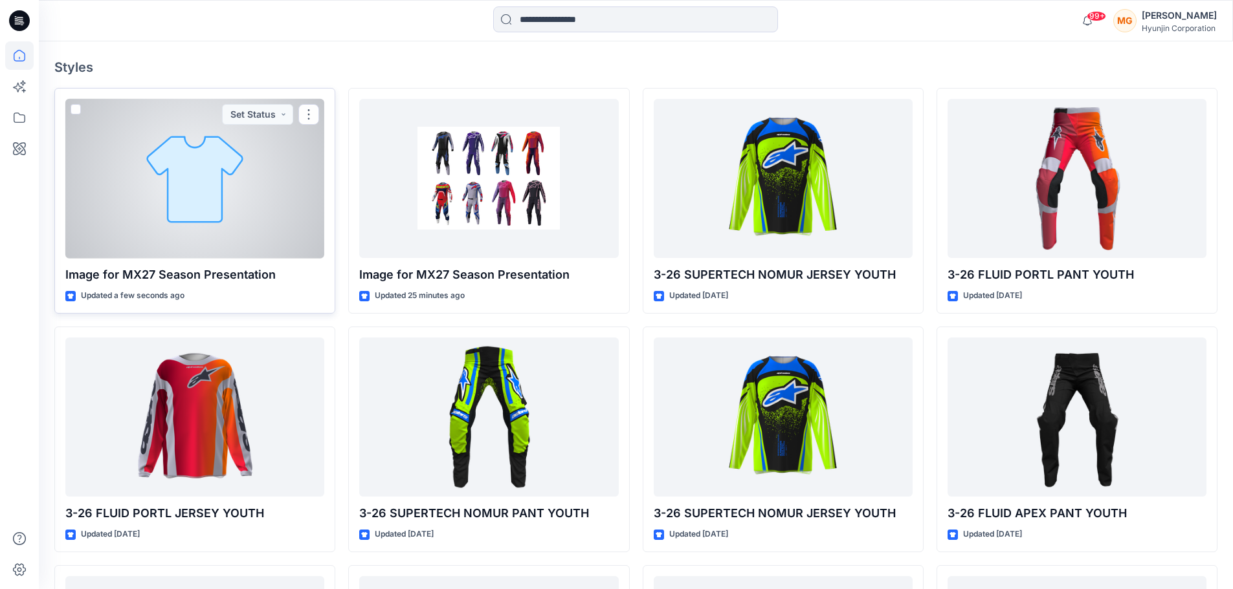
click at [241, 215] on div at bounding box center [194, 179] width 259 height 160
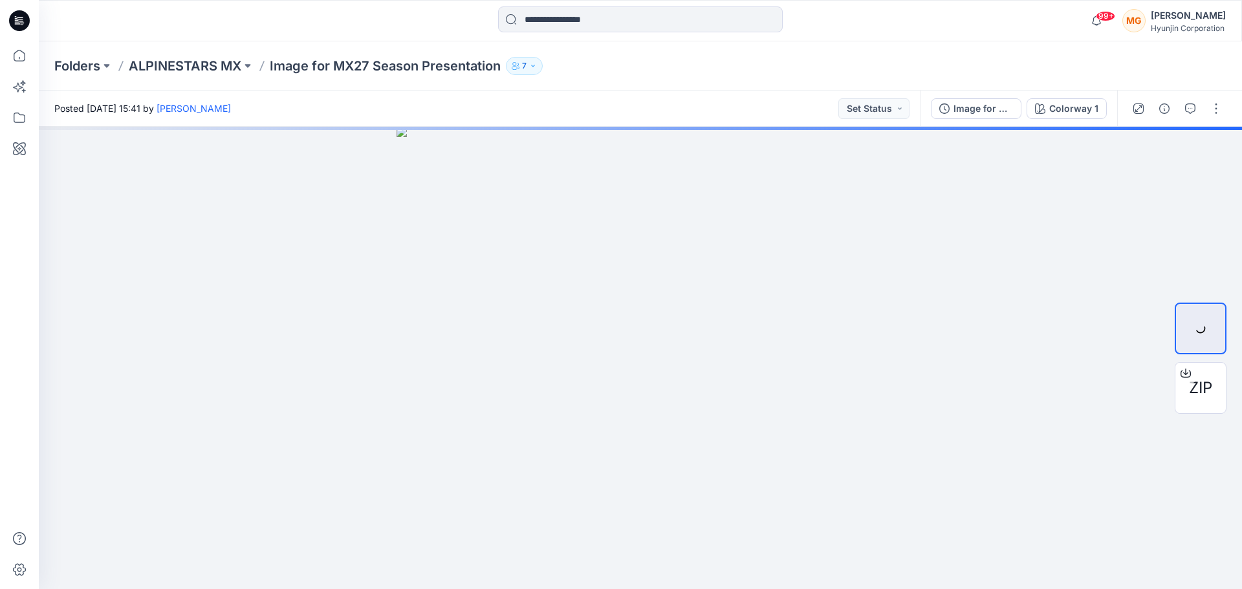
click at [533, 71] on button "7" at bounding box center [524, 66] width 37 height 18
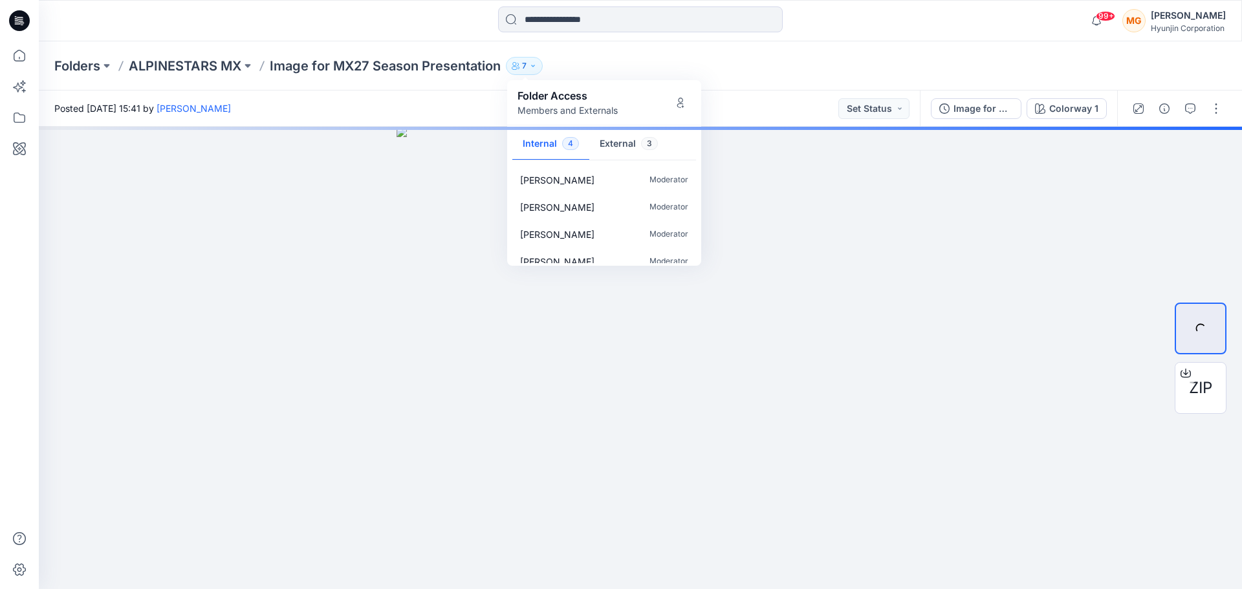
click at [591, 63] on div "Folders ALPINESTARS MX Image for MX27 Season Presentation 7 Folder Access Membe…" at bounding box center [590, 66] width 1072 height 18
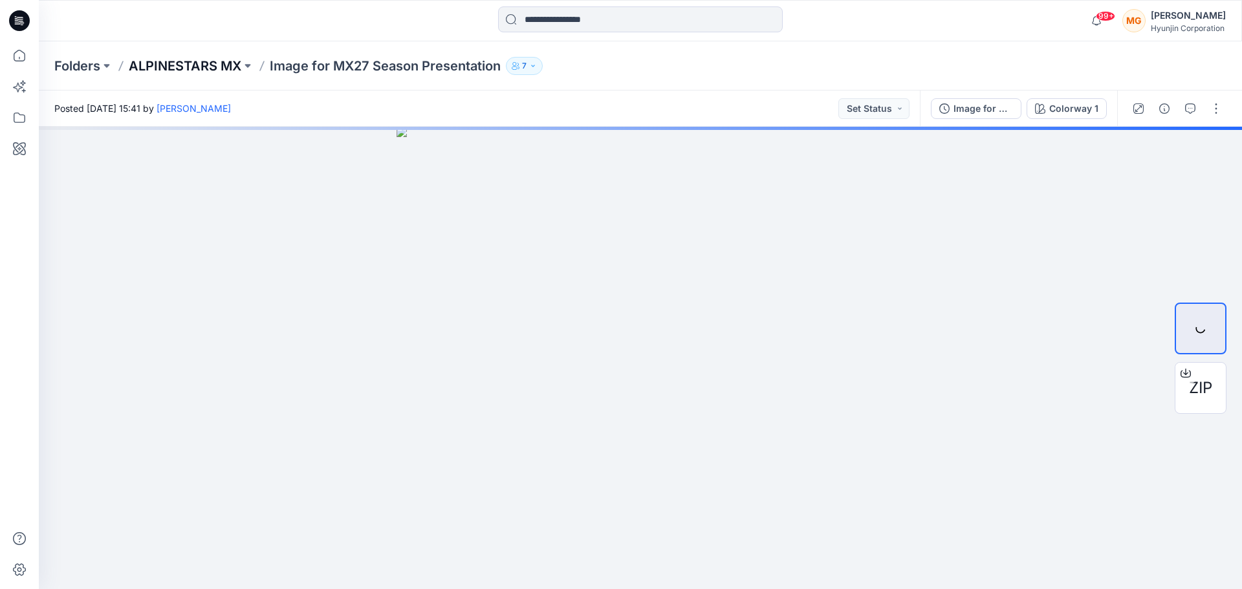
click at [206, 65] on p "ALPINESTARS MX" at bounding box center [185, 66] width 113 height 18
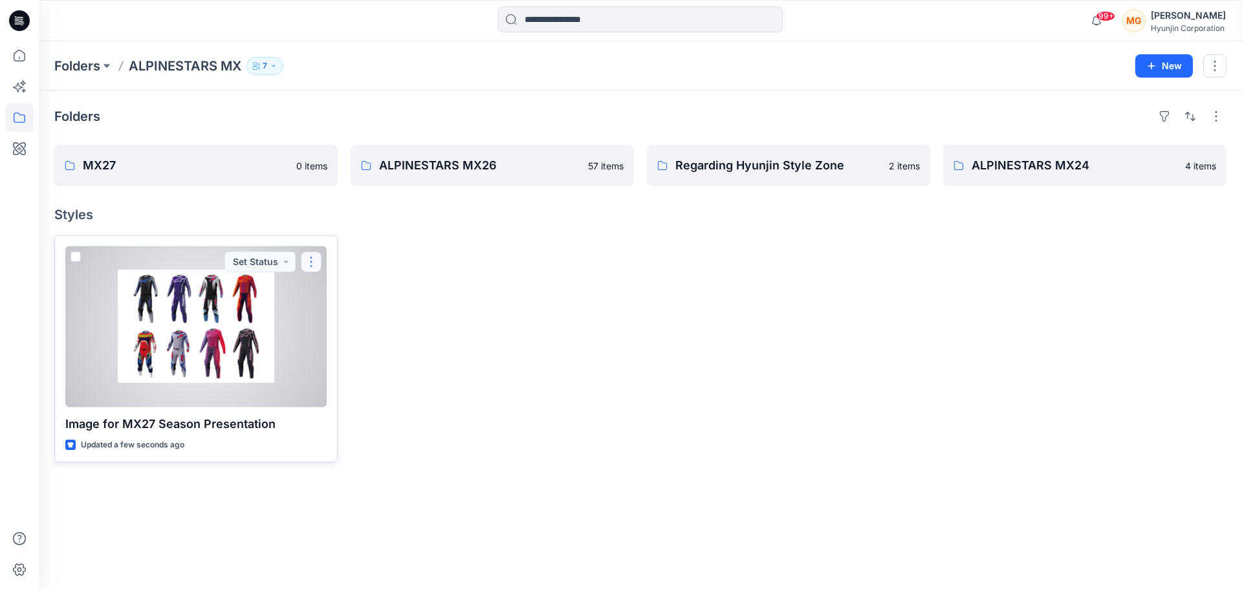
click at [313, 265] on button "button" at bounding box center [311, 262] width 21 height 21
click at [369, 388] on button "Move to" at bounding box center [373, 388] width 140 height 24
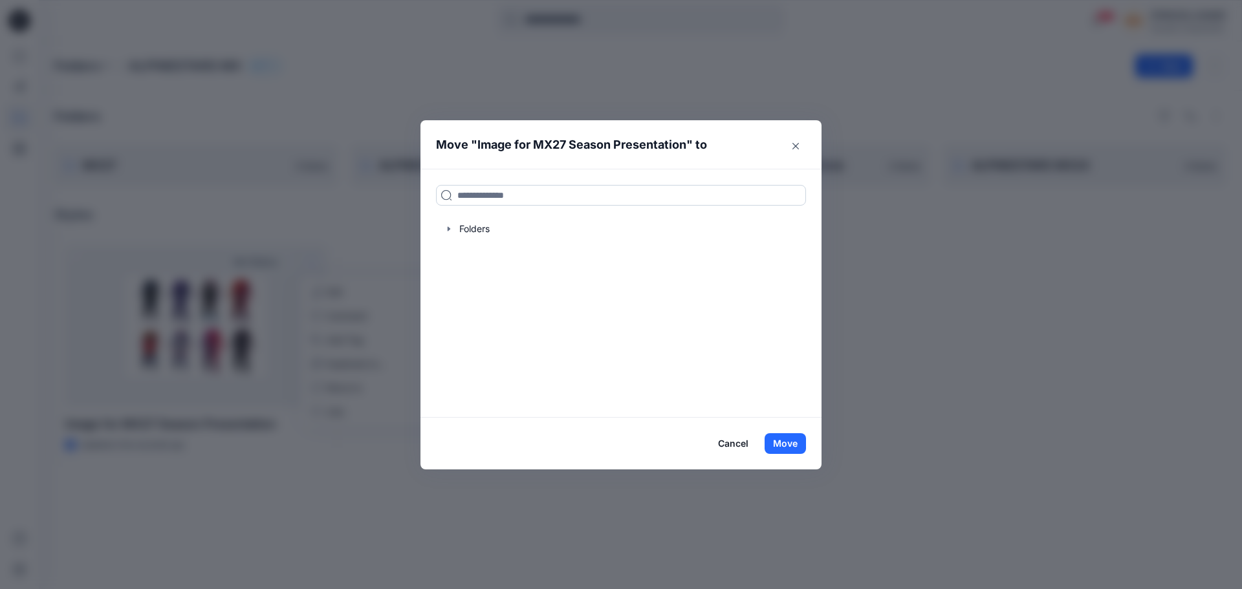
click at [554, 197] on input at bounding box center [621, 195] width 370 height 21
click at [501, 237] on div at bounding box center [621, 229] width 370 height 26
click at [450, 228] on icon "button" at bounding box center [449, 229] width 10 height 10
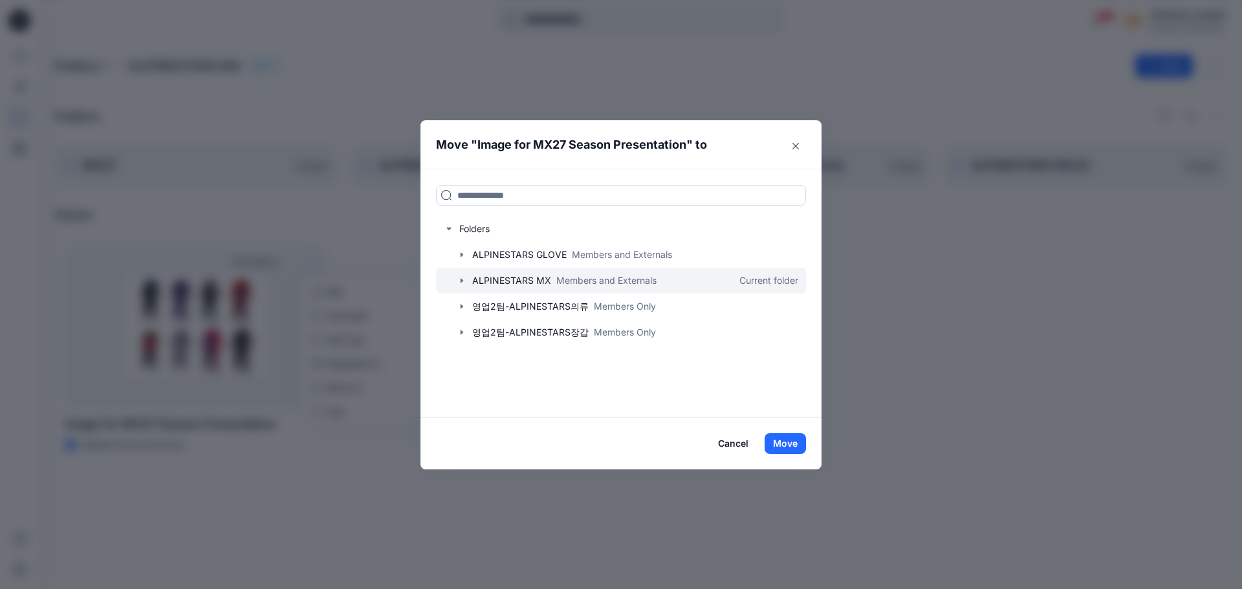
click at [463, 280] on icon "button" at bounding box center [462, 281] width 10 height 10
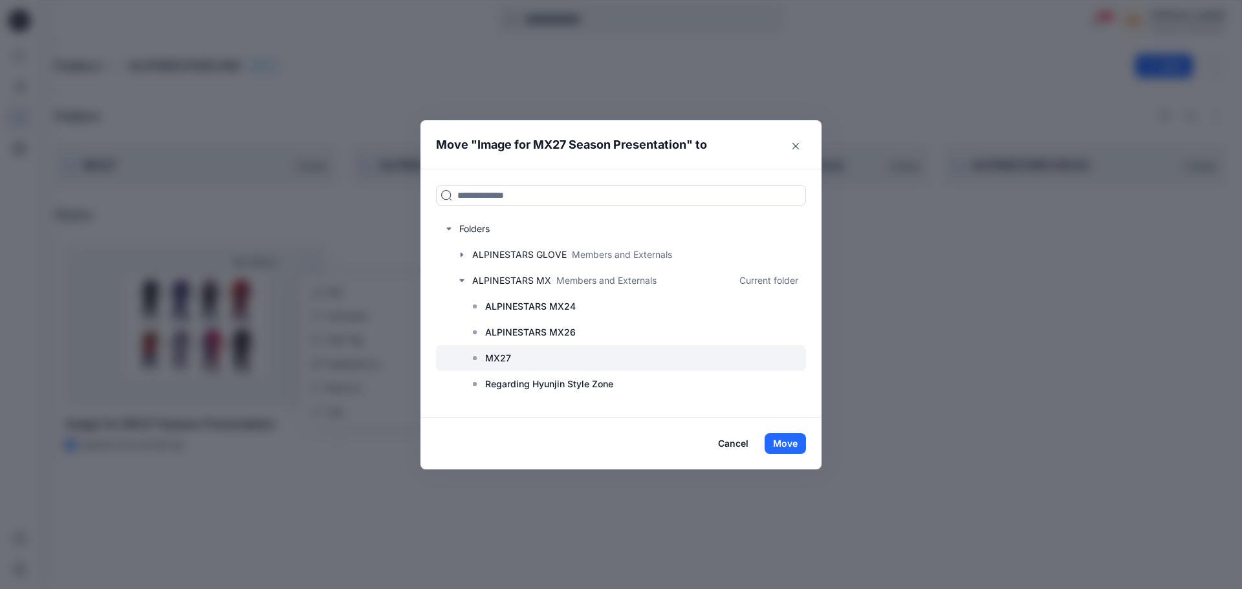
click at [474, 359] on rect at bounding box center [475, 359] width 4 height 4
click at [615, 448] on button "Move" at bounding box center [785, 444] width 41 height 21
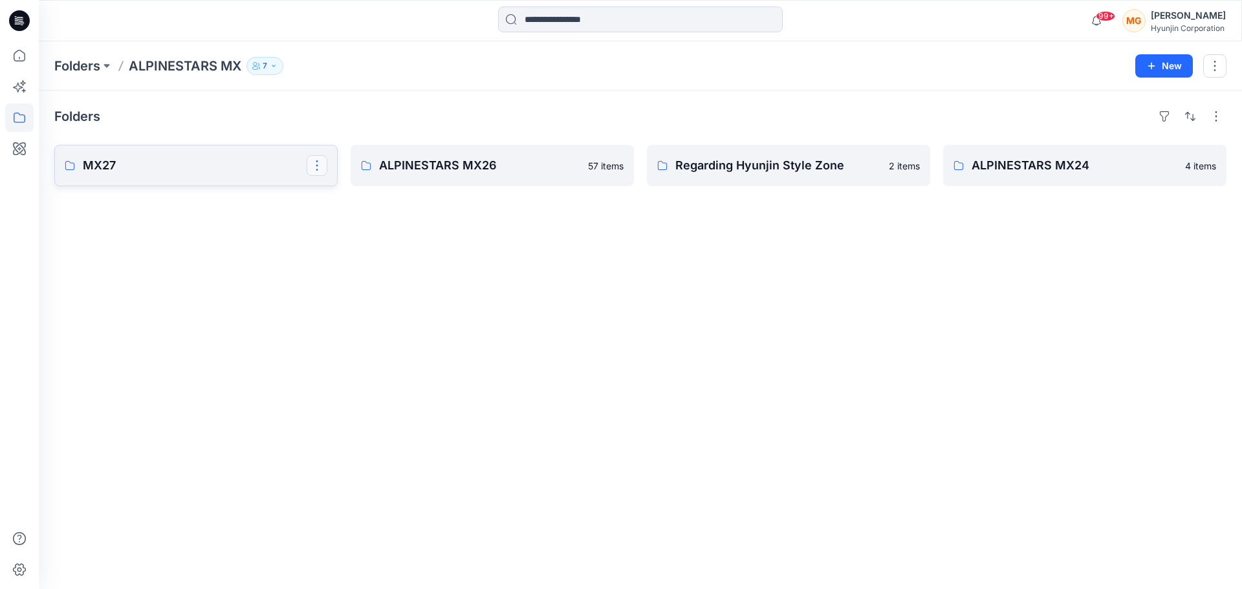
click at [325, 165] on button "button" at bounding box center [317, 165] width 21 height 21
click at [337, 190] on p "Edit" at bounding box center [341, 196] width 16 height 14
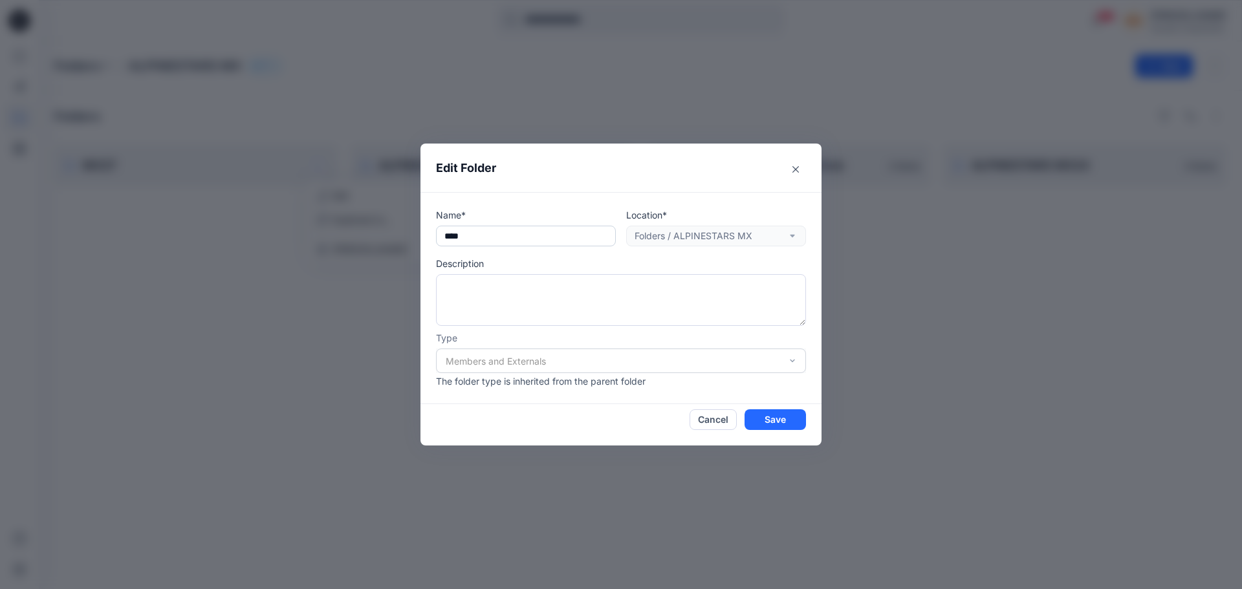
click at [443, 238] on input "****" at bounding box center [526, 236] width 180 height 21
type input "**********"
click at [615, 415] on button "Save" at bounding box center [775, 420] width 61 height 21
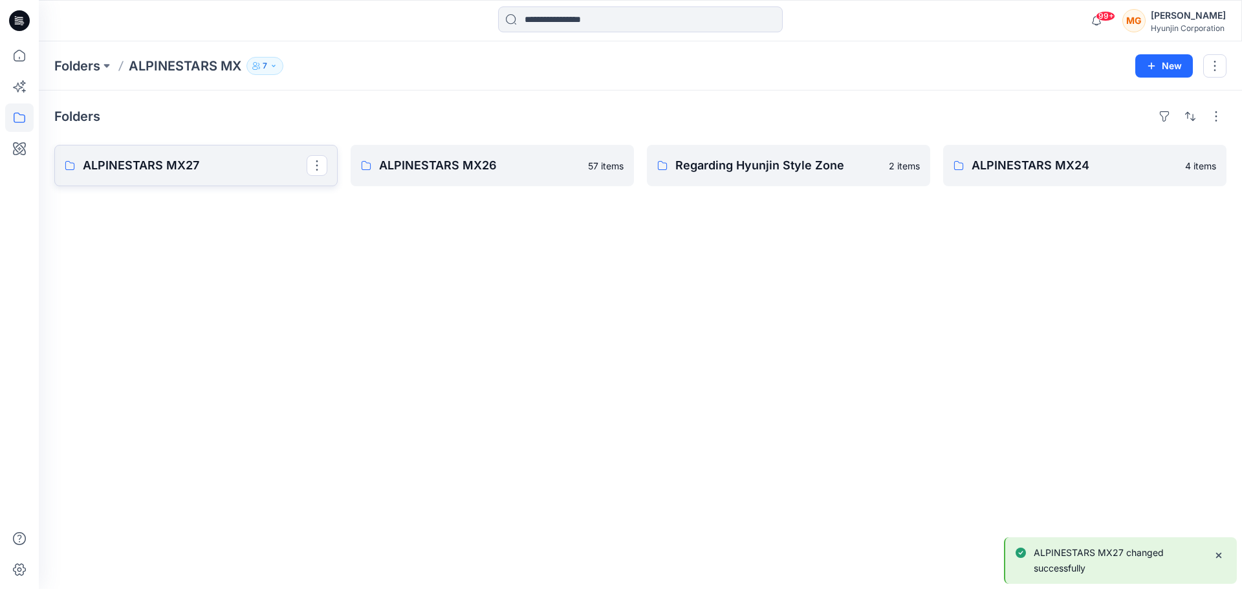
click at [120, 163] on p "ALPINESTARS MX27" at bounding box center [195, 166] width 224 height 18
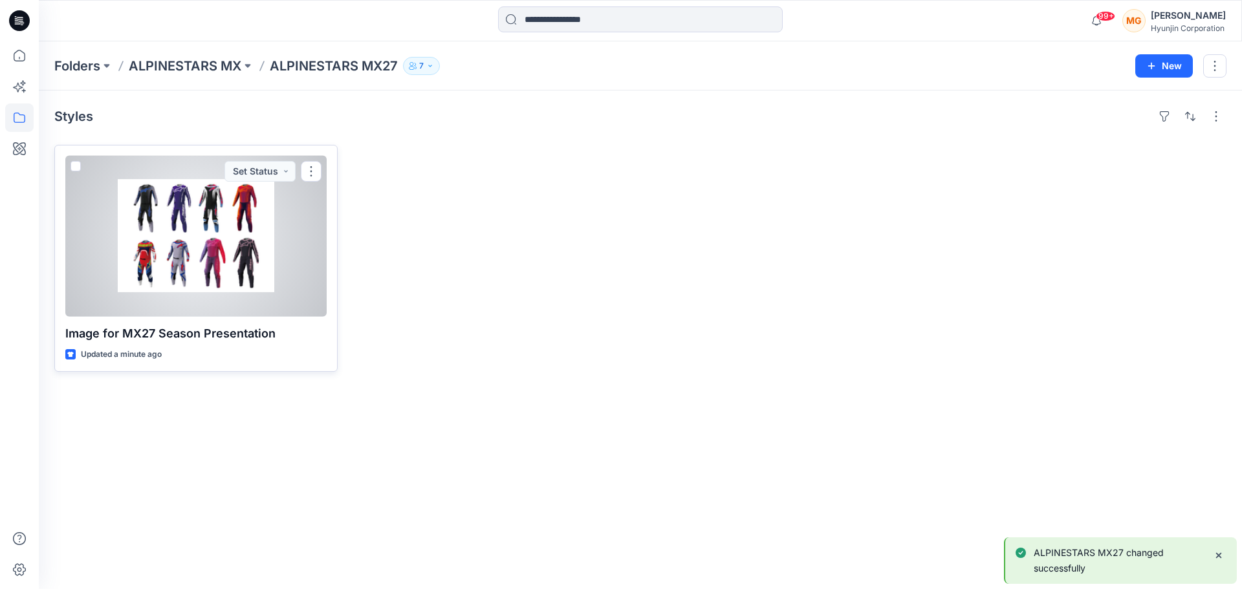
click at [204, 256] on div at bounding box center [195, 236] width 261 height 161
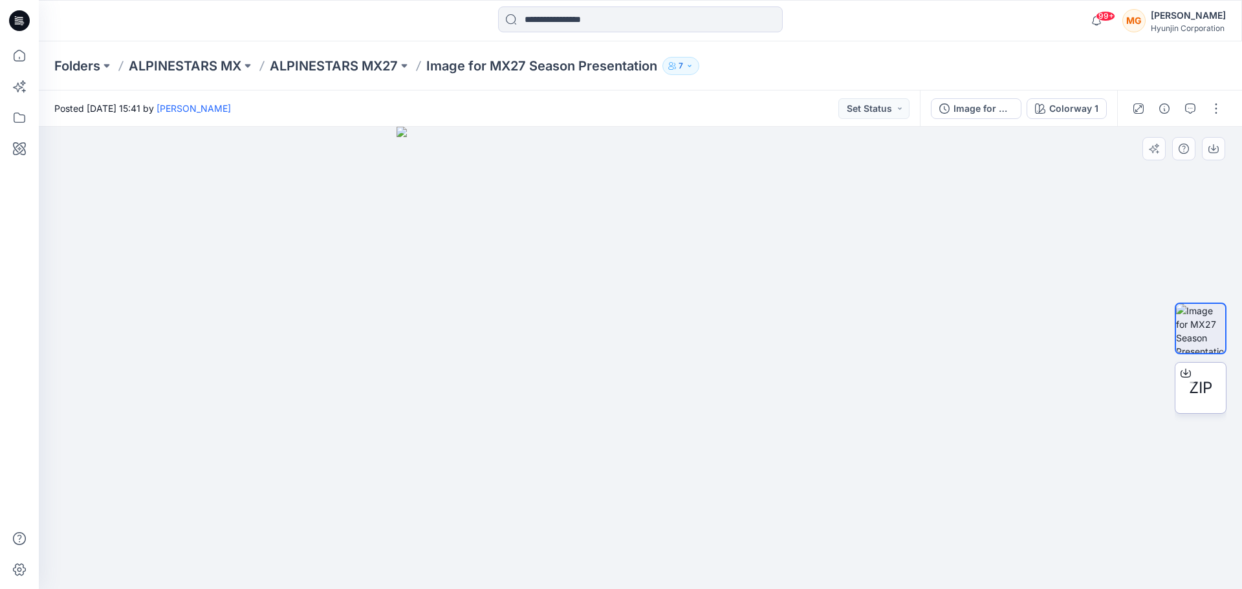
click at [615, 385] on span "ZIP" at bounding box center [1200, 388] width 23 height 23
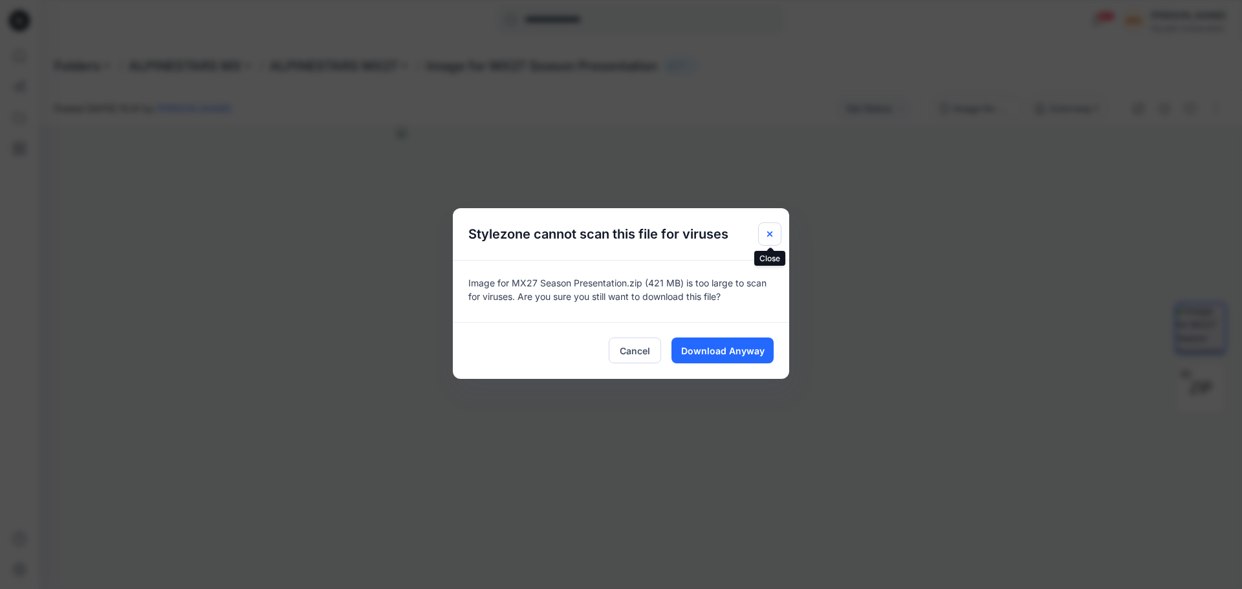
click at [615, 227] on button "Close" at bounding box center [769, 234] width 23 height 23
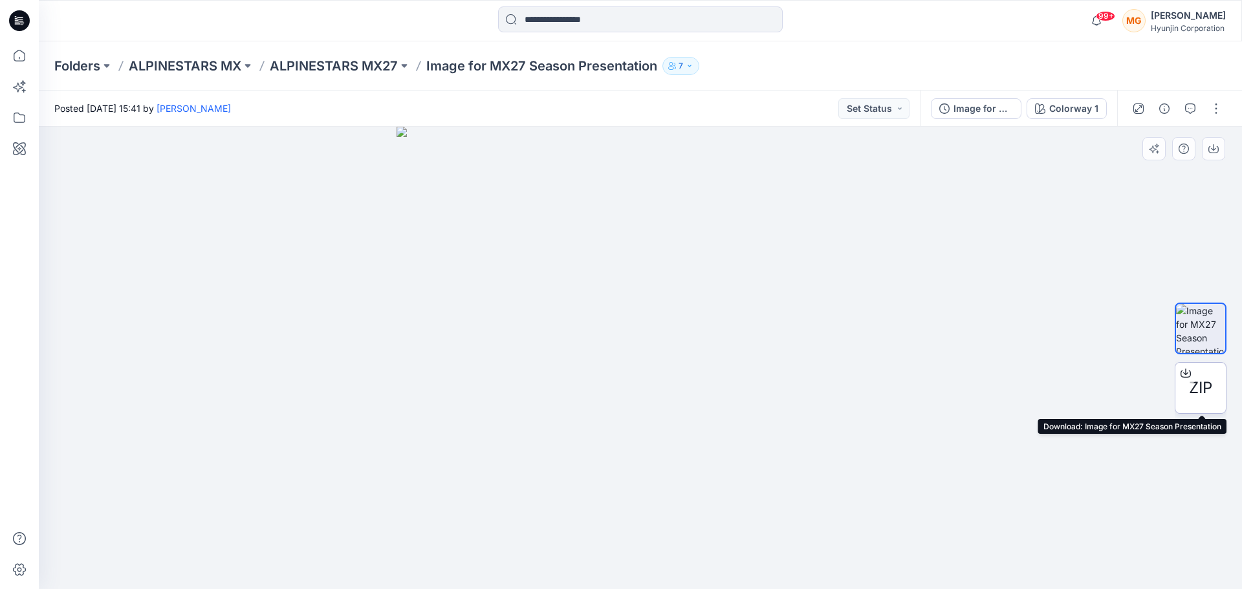
click at [615, 394] on span "ZIP" at bounding box center [1200, 388] width 23 height 23
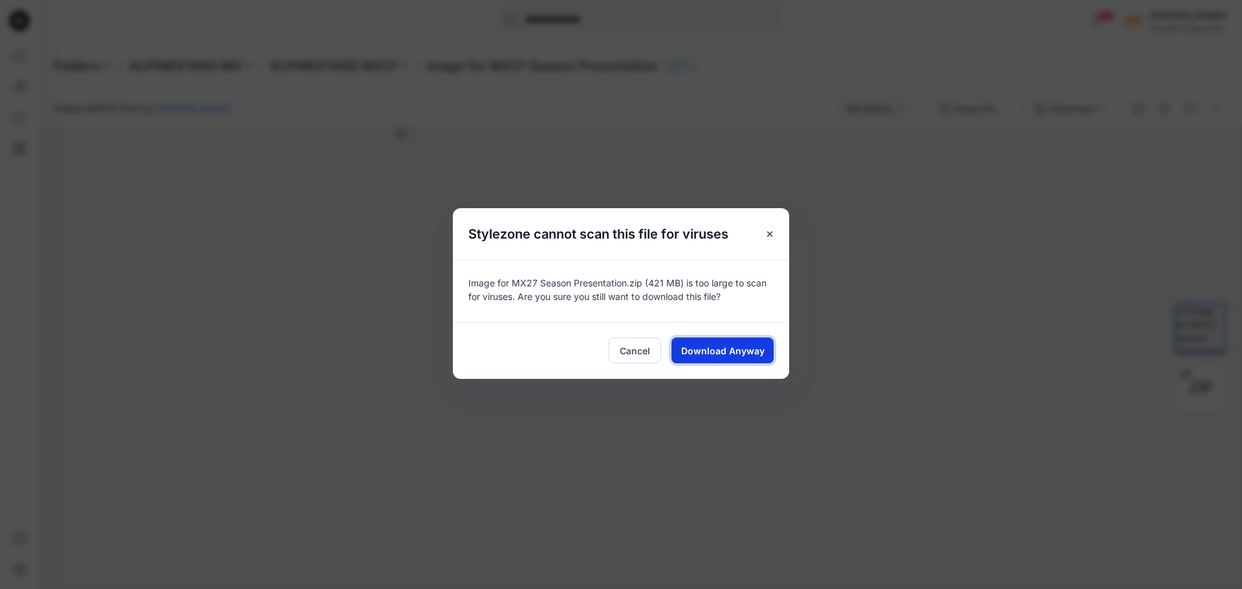
click at [615, 351] on span "Download Anyway" at bounding box center [722, 351] width 83 height 14
